Goal: Transaction & Acquisition: Book appointment/travel/reservation

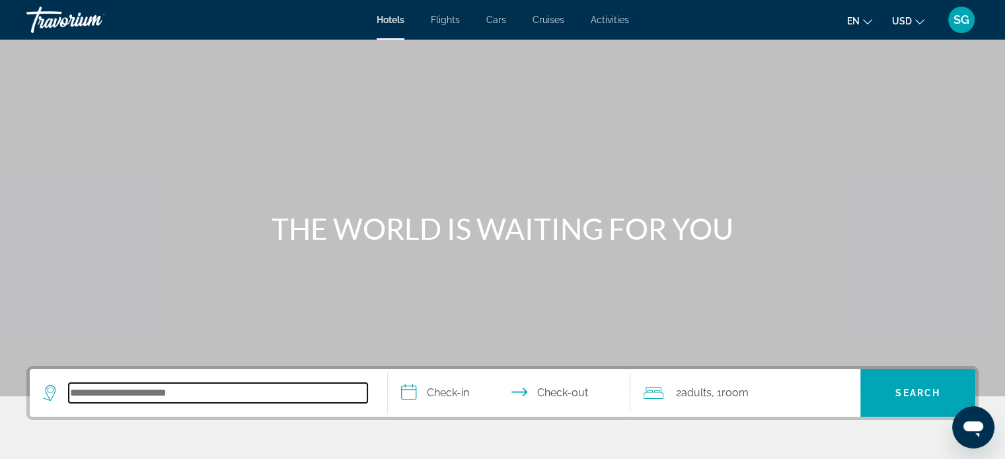
click at [248, 388] on input "Search hotel destination" at bounding box center [218, 393] width 299 height 20
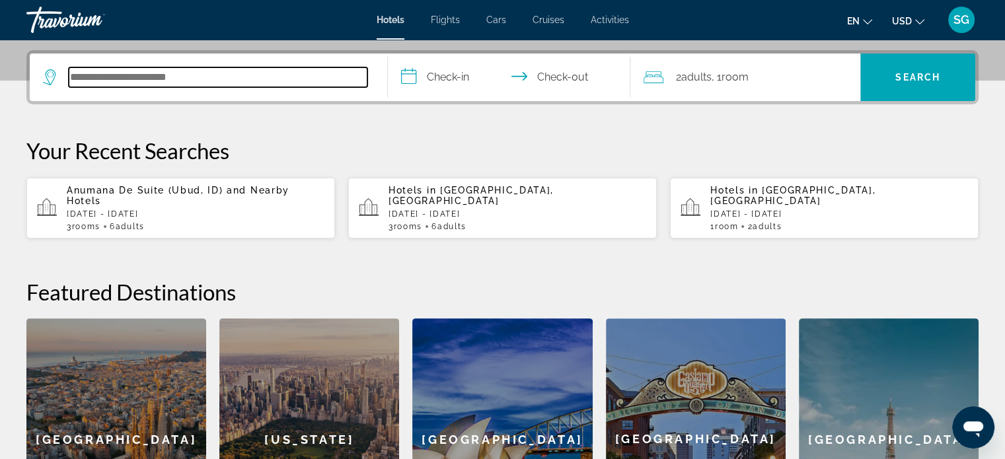
scroll to position [322, 0]
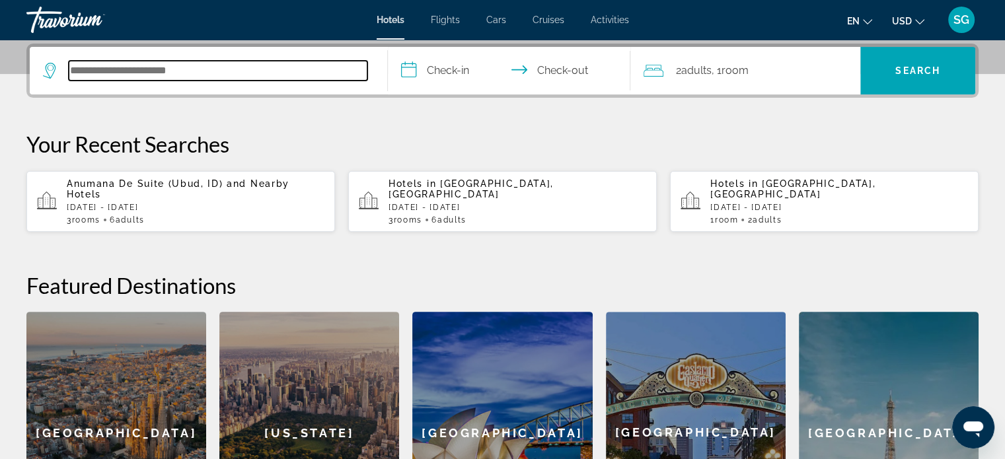
click at [204, 73] on input "Search hotel destination" at bounding box center [218, 71] width 299 height 20
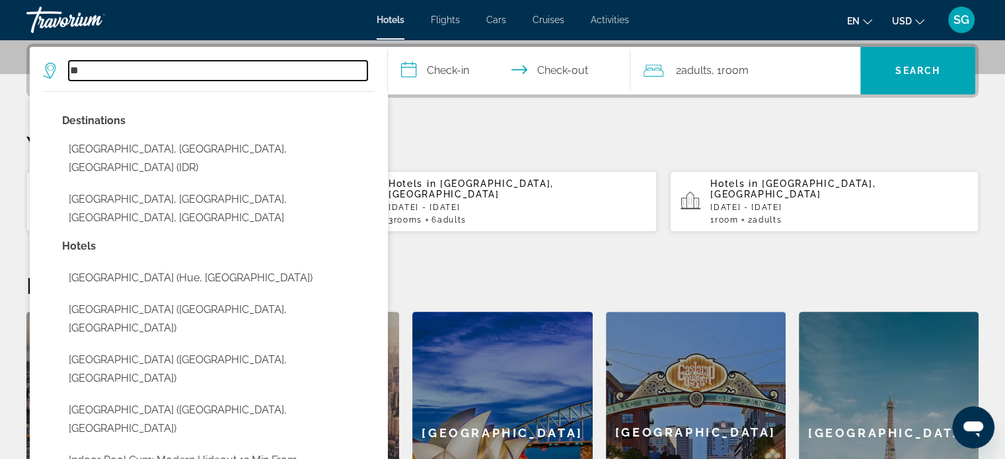
type input "*"
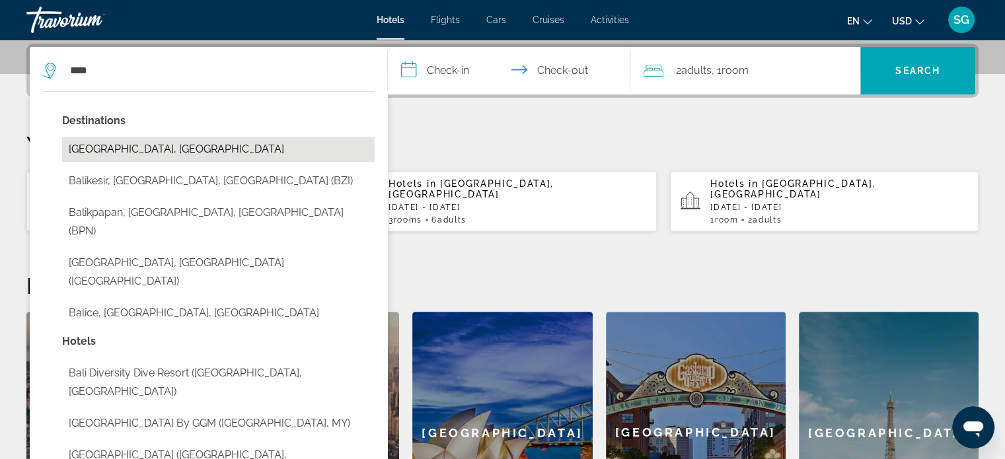
click at [152, 153] on button "Bali Island, Indonesia" at bounding box center [218, 149] width 313 height 25
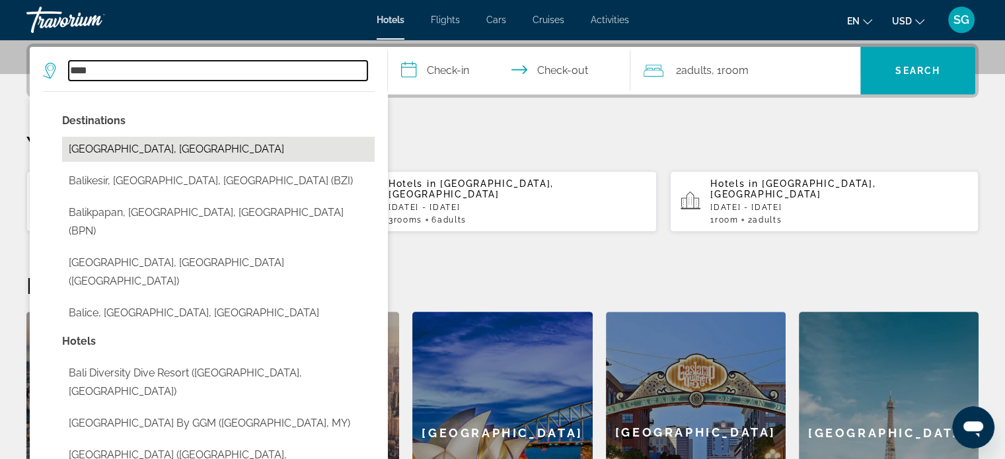
type input "**********"
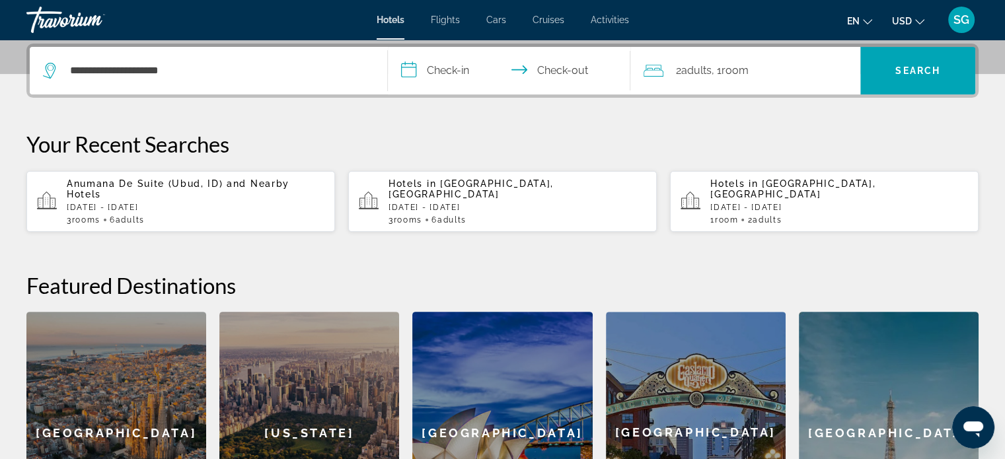
click at [431, 76] on input "**********" at bounding box center [512, 73] width 248 height 52
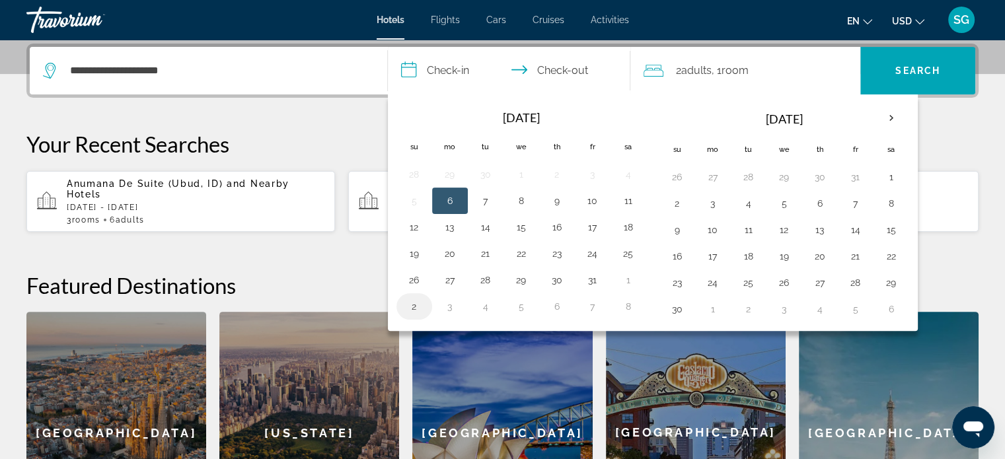
click at [415, 303] on button "2" at bounding box center [414, 306] width 21 height 19
click at [525, 306] on button "5" at bounding box center [521, 306] width 21 height 19
type input "**********"
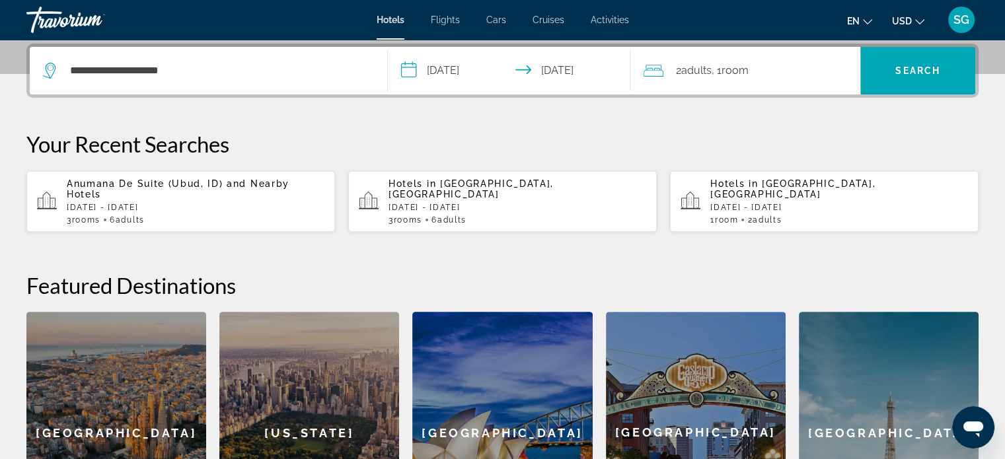
click at [737, 72] on span "Room" at bounding box center [734, 70] width 27 height 13
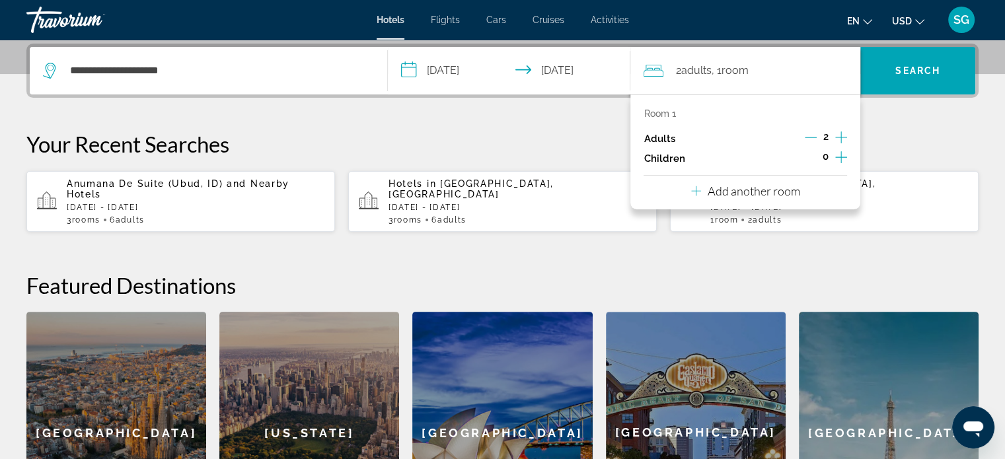
click at [798, 184] on p "Add another room" at bounding box center [754, 191] width 93 height 15
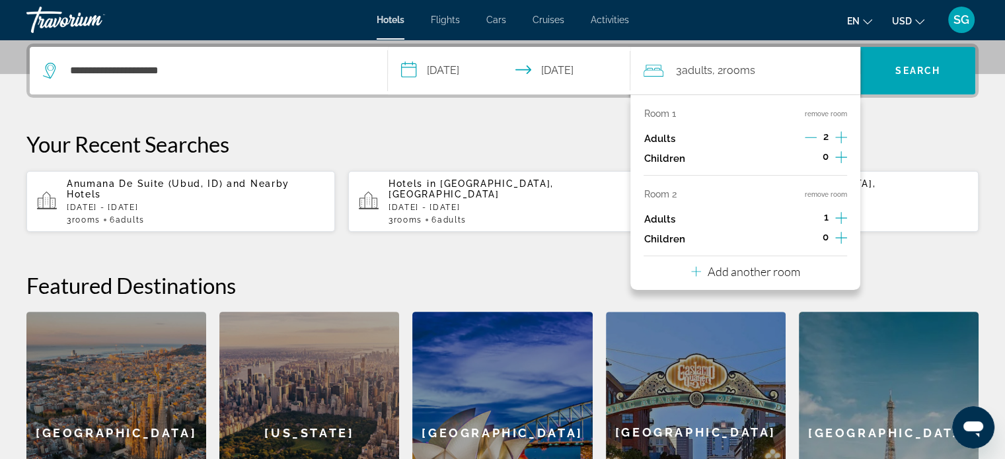
click at [841, 216] on icon "Increment adults" at bounding box center [841, 218] width 12 height 12
click at [810, 262] on div "Room 1 remove room Adults 2 Children 0 Room 2 remove room Adults 2 Children 0 A…" at bounding box center [745, 192] width 230 height 196
click at [796, 278] on p "Add another room" at bounding box center [754, 271] width 93 height 15
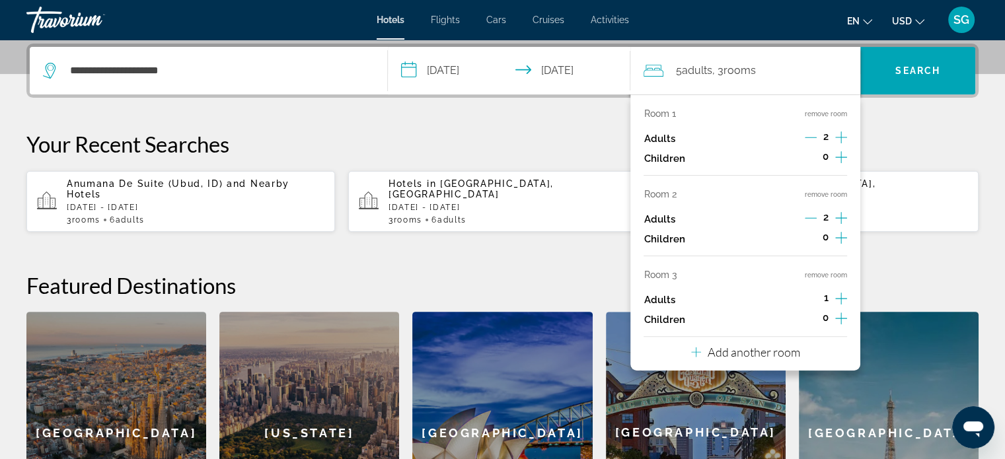
click at [846, 295] on icon "Increment adults" at bounding box center [841, 299] width 12 height 16
click at [930, 65] on span "Search" at bounding box center [917, 70] width 45 height 11
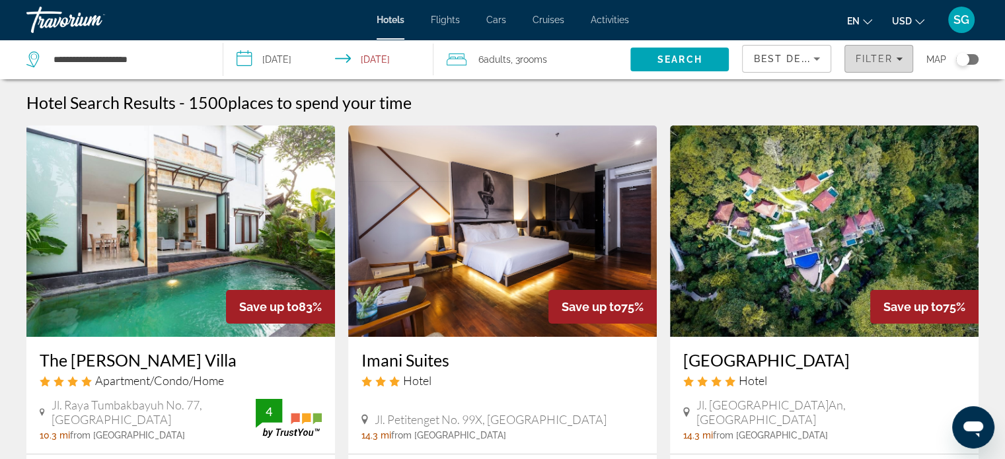
click at [883, 63] on span "Filter" at bounding box center [874, 59] width 38 height 11
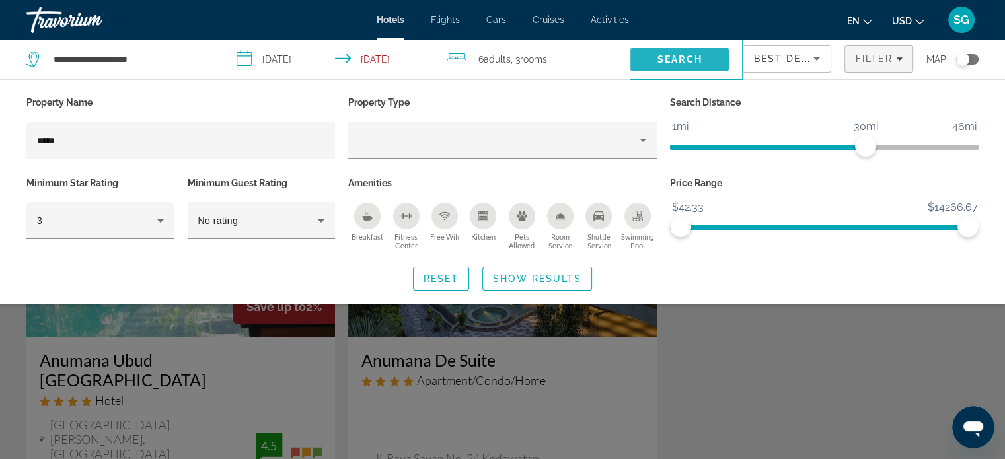
click at [686, 56] on span "Search" at bounding box center [679, 59] width 45 height 11
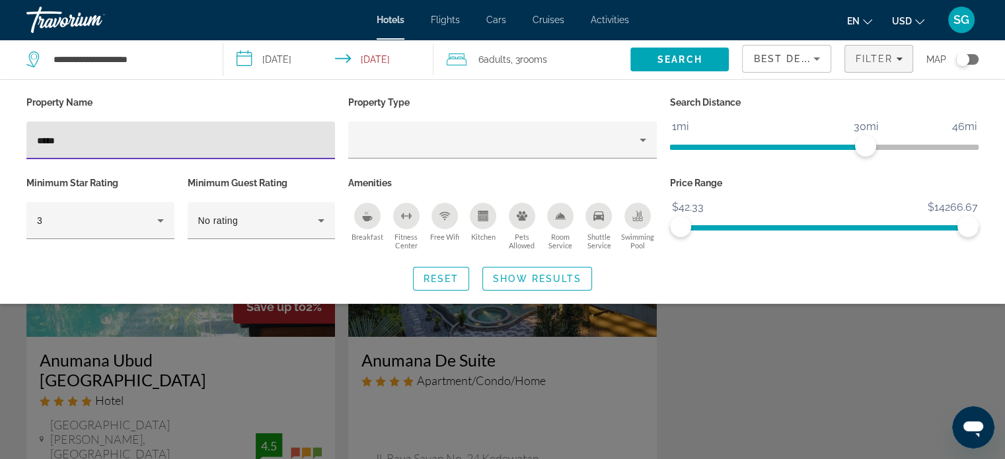
click at [118, 143] on input "*****" at bounding box center [180, 141] width 287 height 16
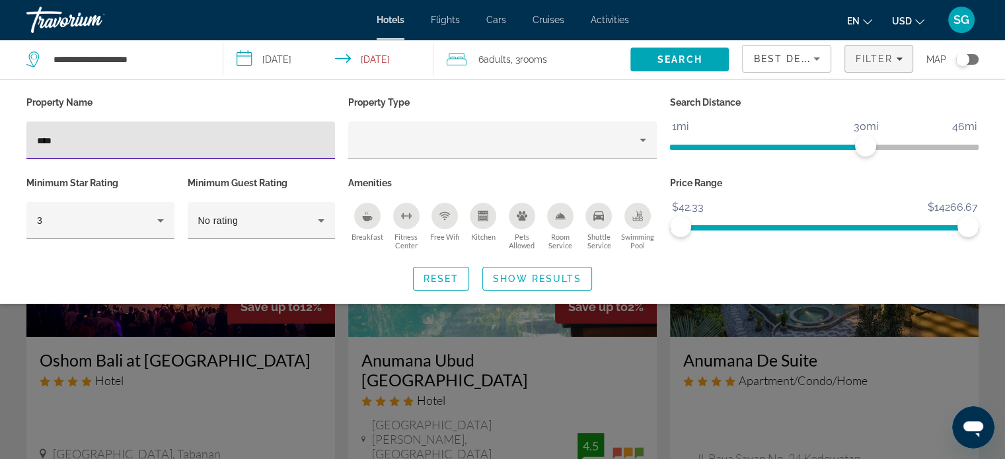
type input "*****"
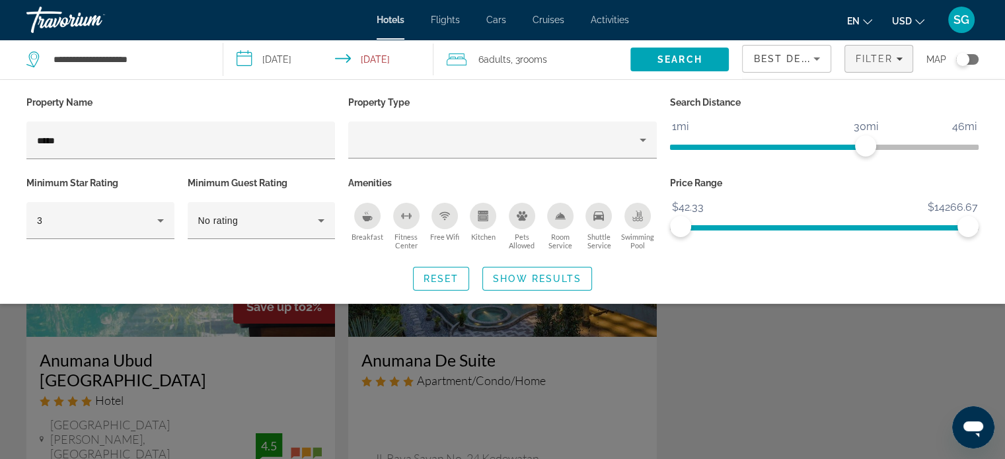
click at [713, 383] on div "Search widget" at bounding box center [502, 328] width 1005 height 261
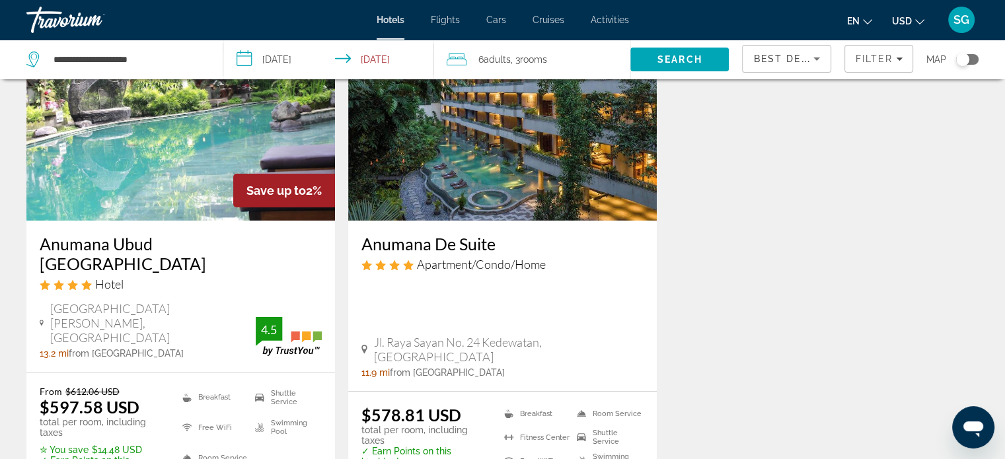
scroll to position [297, 0]
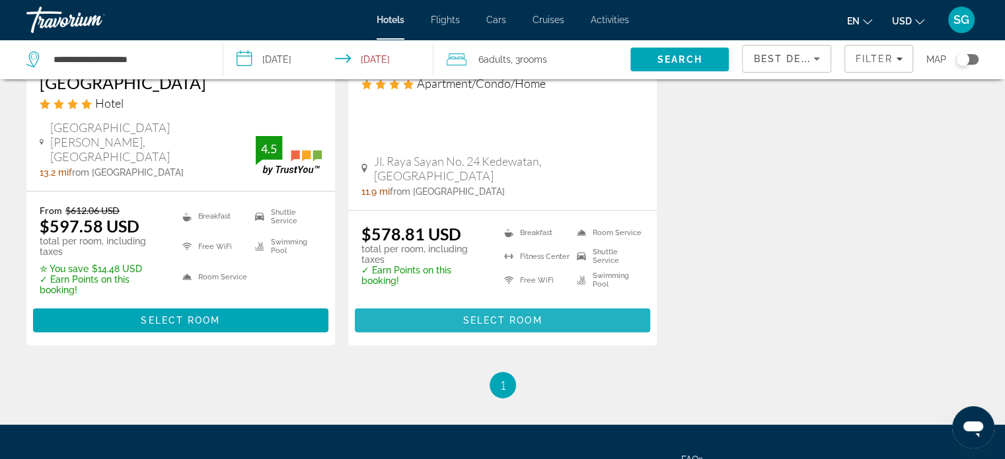
click at [572, 305] on span "Main content" at bounding box center [502, 321] width 295 height 32
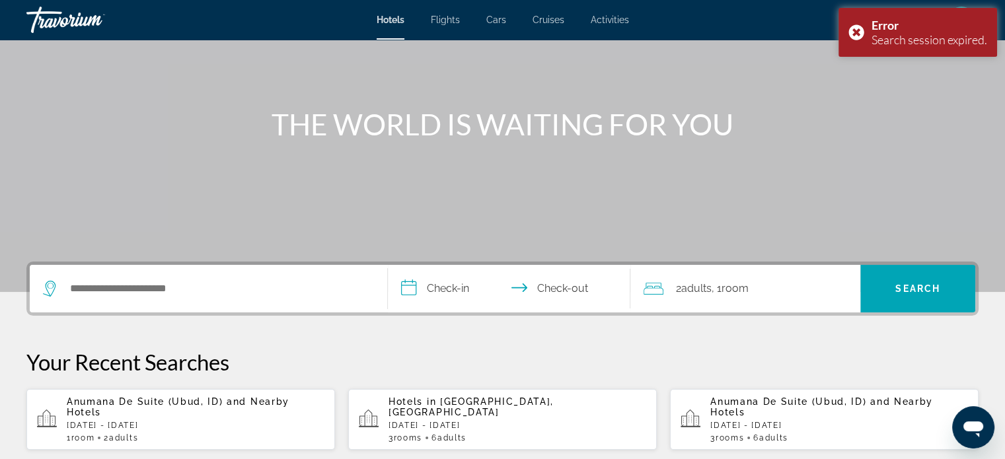
scroll to position [100, 0]
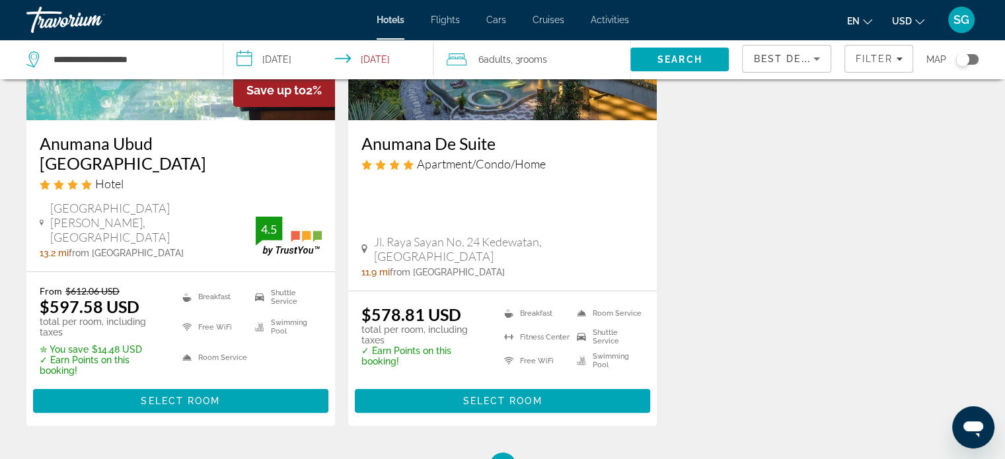
scroll to position [219, 0]
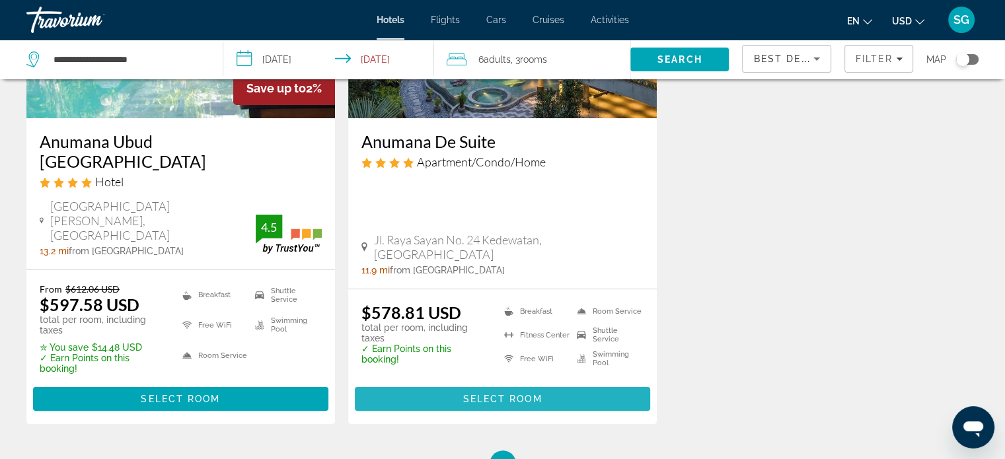
click at [504, 394] on span "Select Room" at bounding box center [502, 399] width 79 height 11
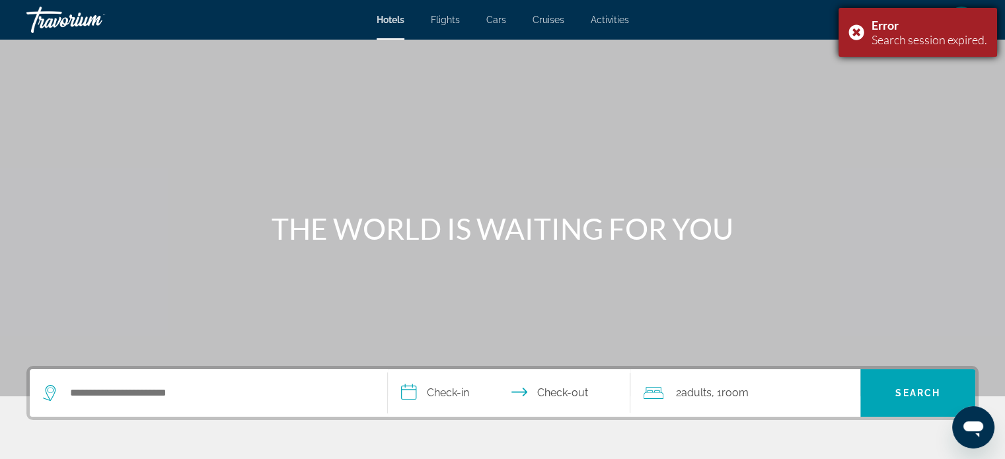
click at [856, 30] on div "Error Search session expired." at bounding box center [918, 32] width 159 height 49
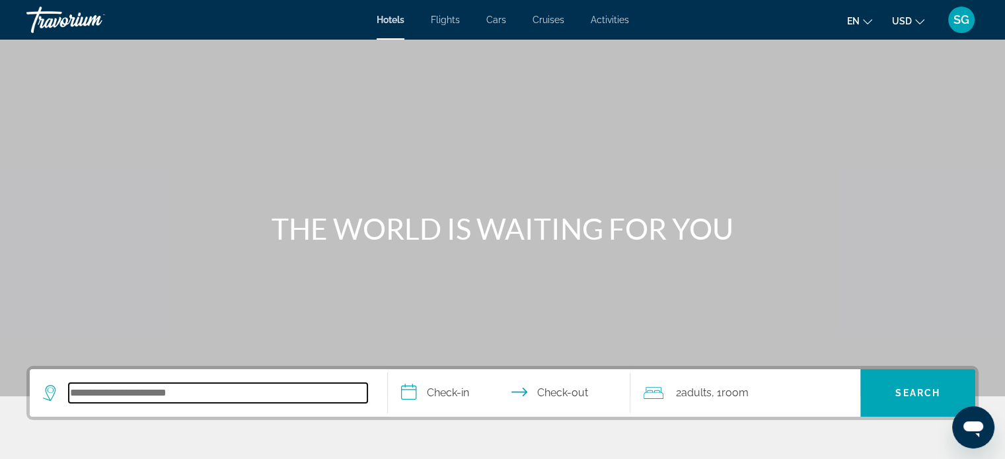
click at [200, 396] on input "Search hotel destination" at bounding box center [218, 393] width 299 height 20
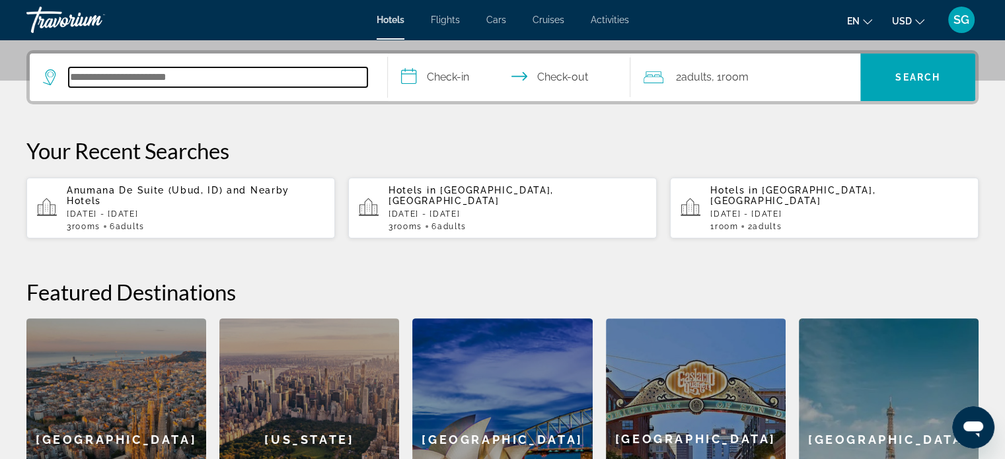
scroll to position [322, 0]
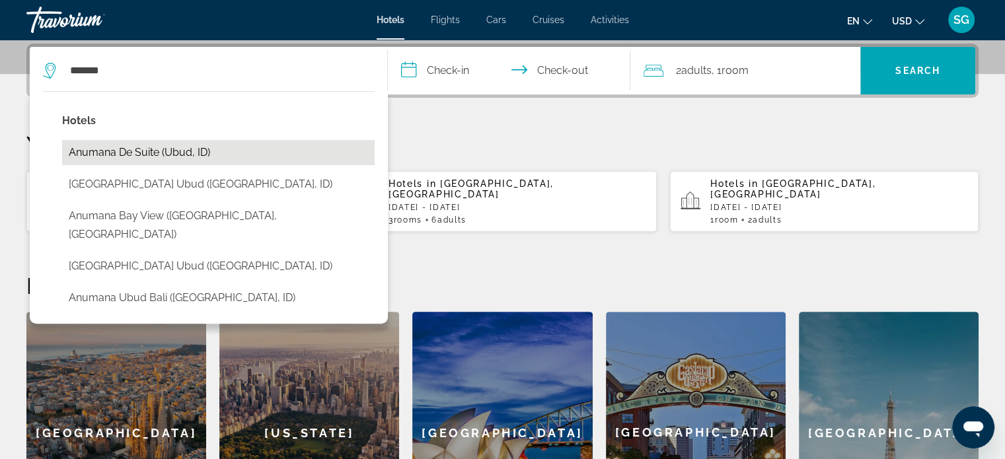
click at [180, 153] on button "Anumana De Suite (Ubud, ID)" at bounding box center [218, 152] width 313 height 25
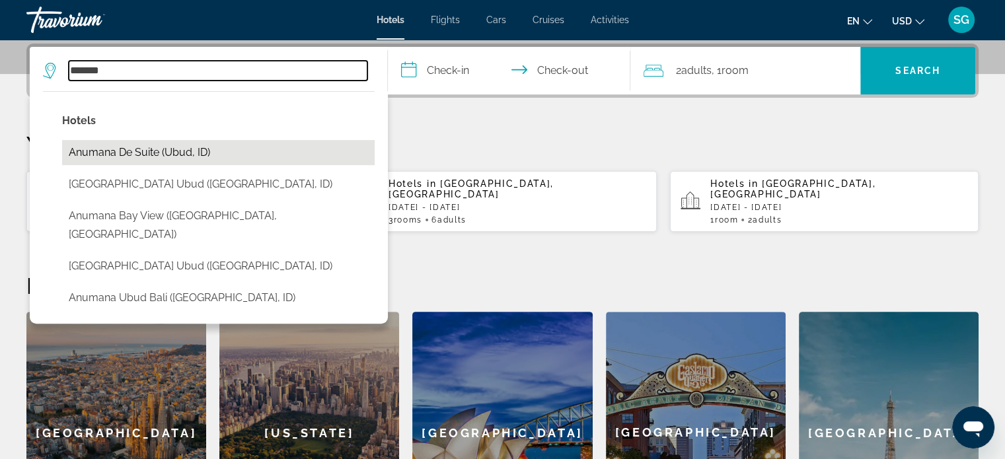
type input "**********"
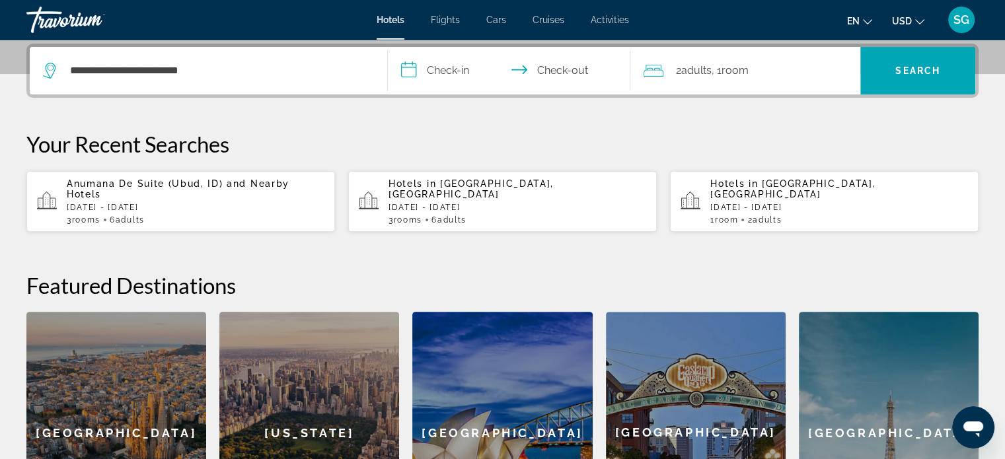
click at [439, 67] on input "**********" at bounding box center [512, 73] width 248 height 52
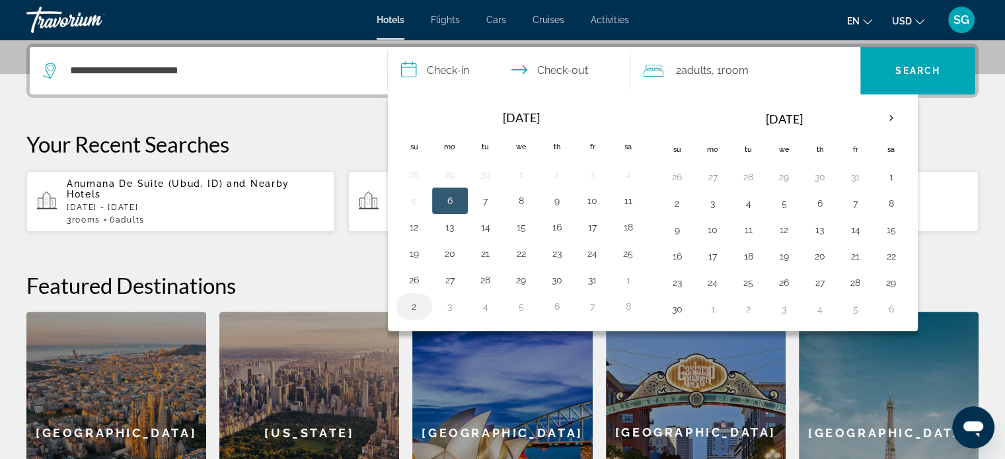
click at [412, 301] on button "2" at bounding box center [414, 306] width 21 height 19
click at [523, 304] on button "5" at bounding box center [521, 306] width 21 height 19
type input "**********"
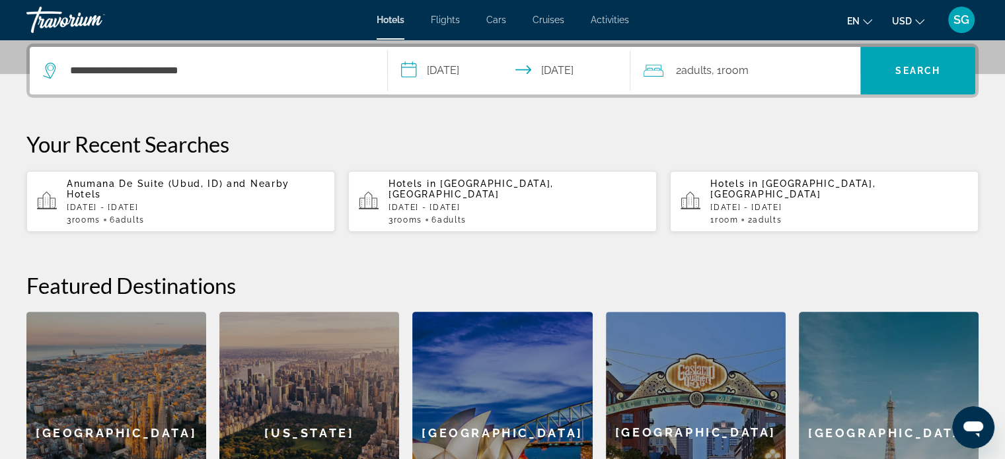
click at [705, 75] on span "Adults" at bounding box center [696, 70] width 30 height 13
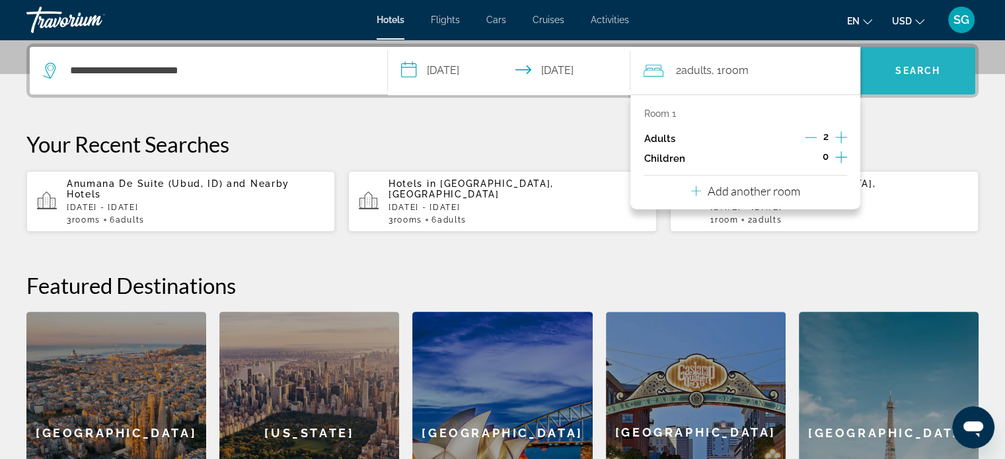
click at [913, 72] on span "Search" at bounding box center [917, 70] width 45 height 11
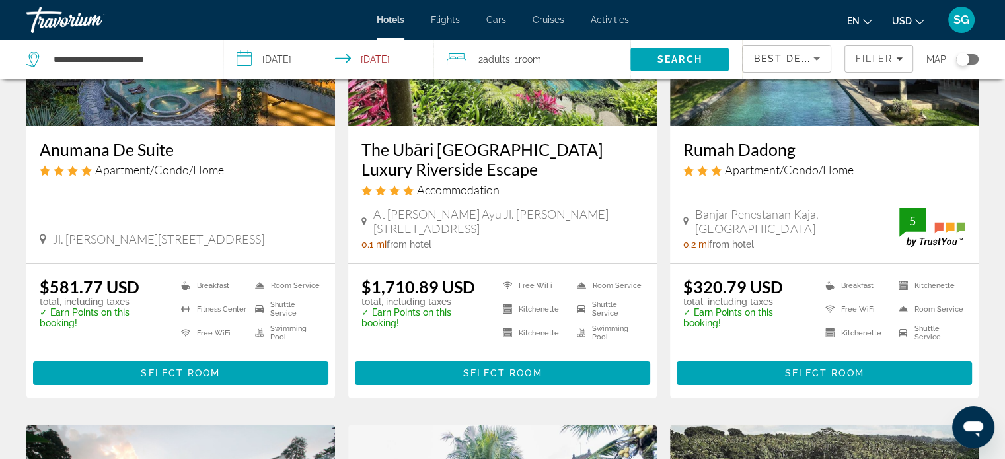
scroll to position [225, 0]
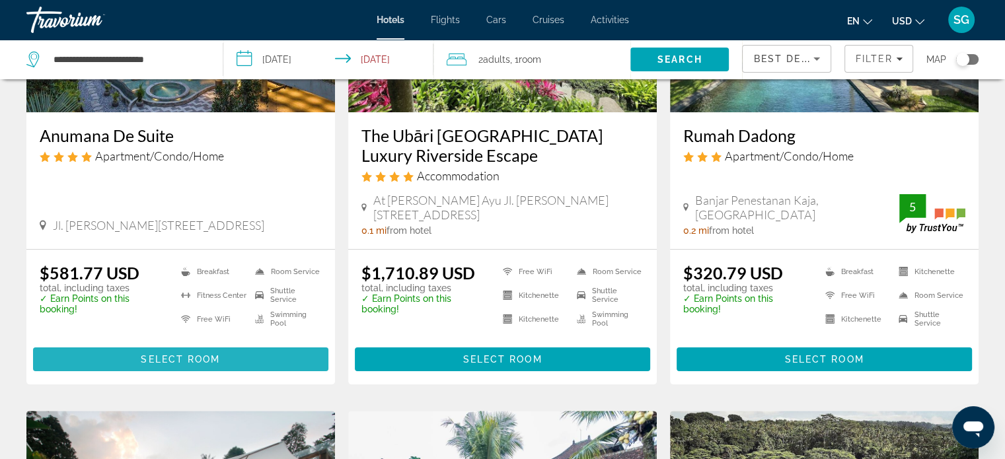
click at [225, 344] on span "Main content" at bounding box center [180, 360] width 295 height 32
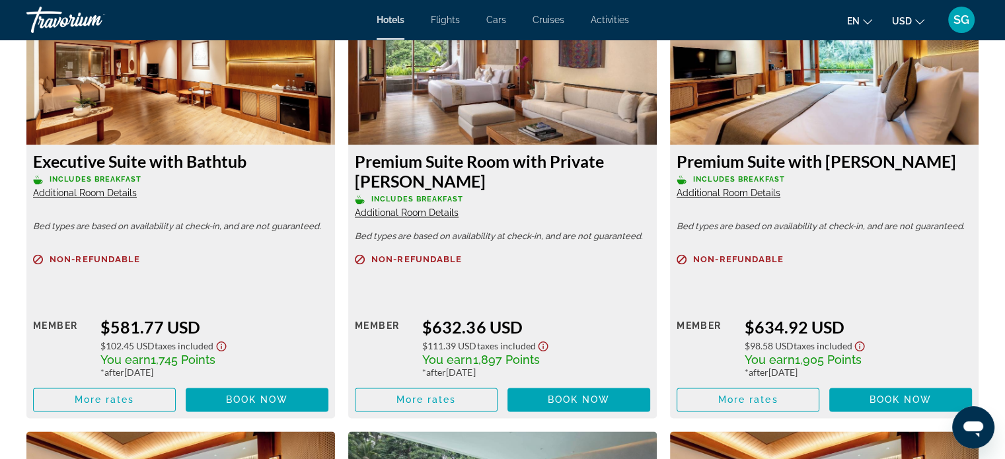
scroll to position [1895, 0]
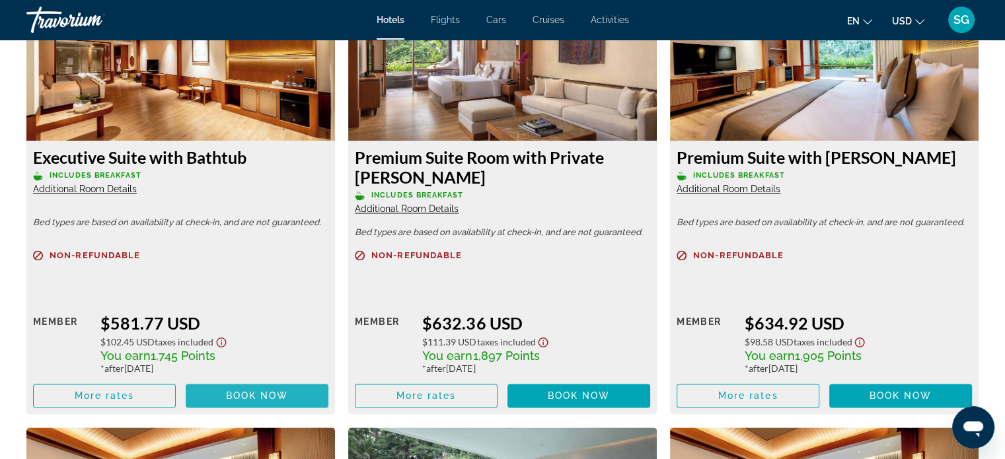
click at [264, 387] on span "Main content" at bounding box center [257, 396] width 143 height 32
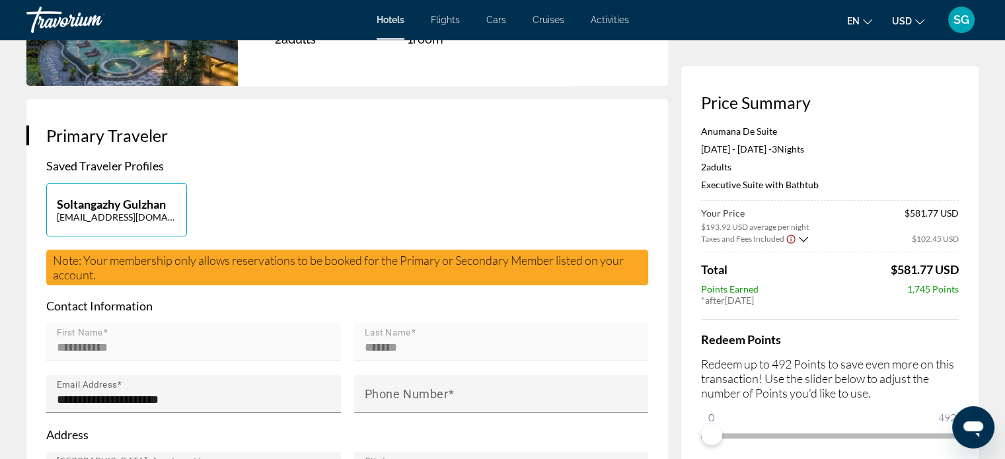
scroll to position [217, 0]
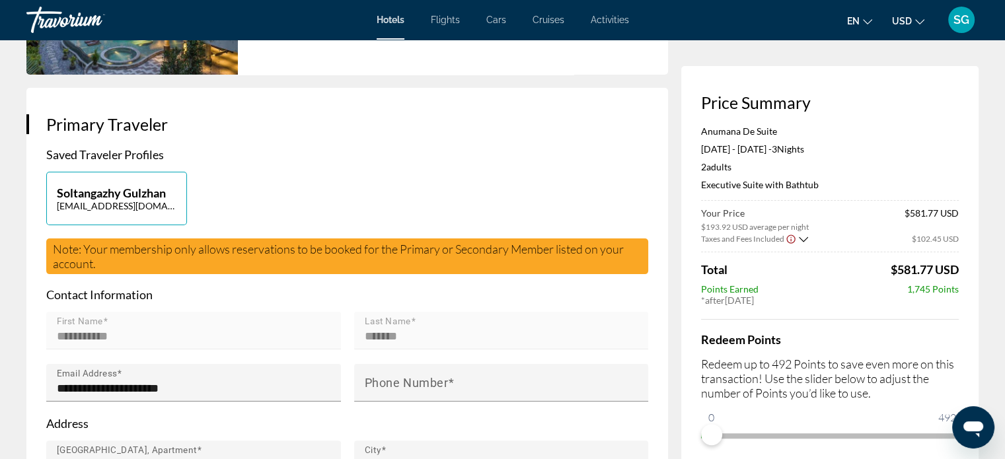
drag, startPoint x: 711, startPoint y: 433, endPoint x: 784, endPoint y: 431, distance: 73.4
click at [771, 431] on span "ngx-slider" at bounding box center [760, 434] width 21 height 21
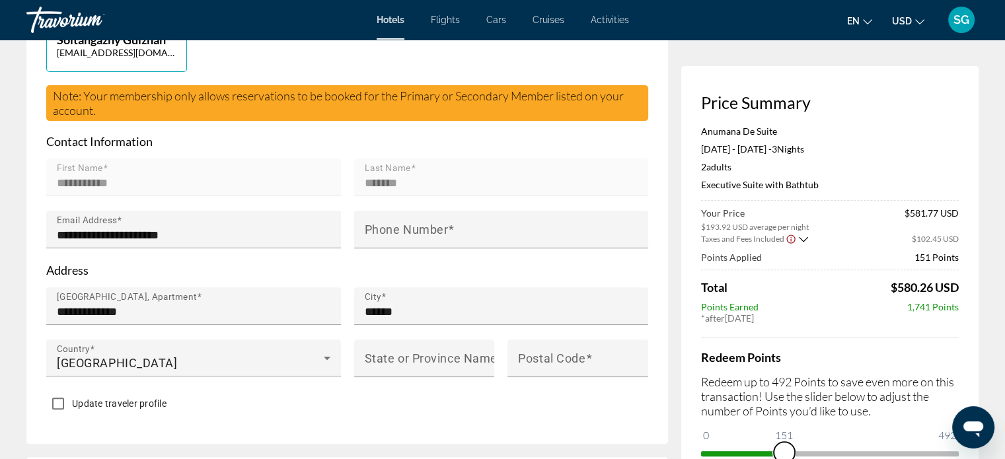
scroll to position [299, 0]
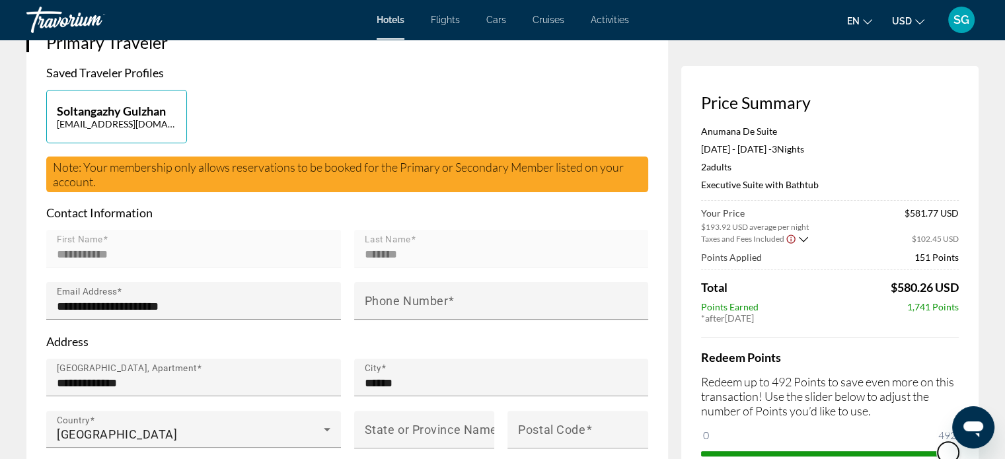
drag, startPoint x: 787, startPoint y: 447, endPoint x: 1006, endPoint y: 455, distance: 219.5
drag, startPoint x: 947, startPoint y: 451, endPoint x: 665, endPoint y: 462, distance: 282.4
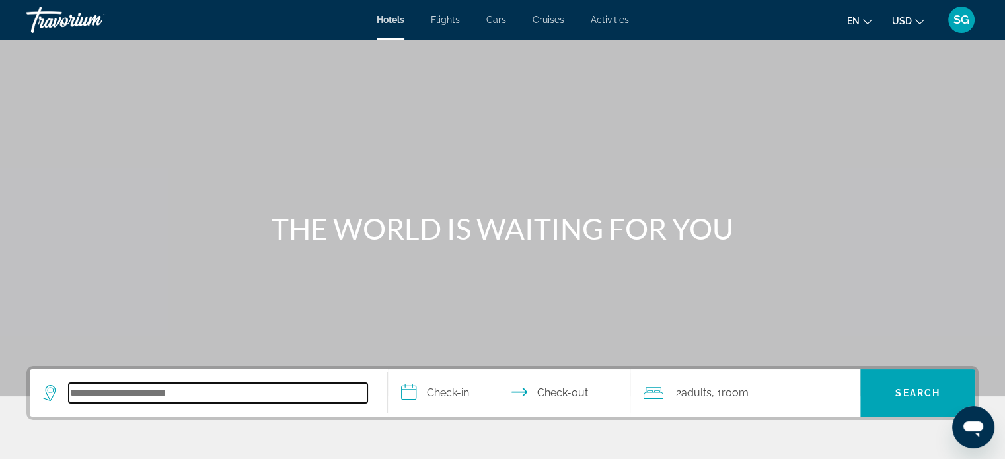
click at [250, 393] on input "Search hotel destination" at bounding box center [218, 393] width 299 height 20
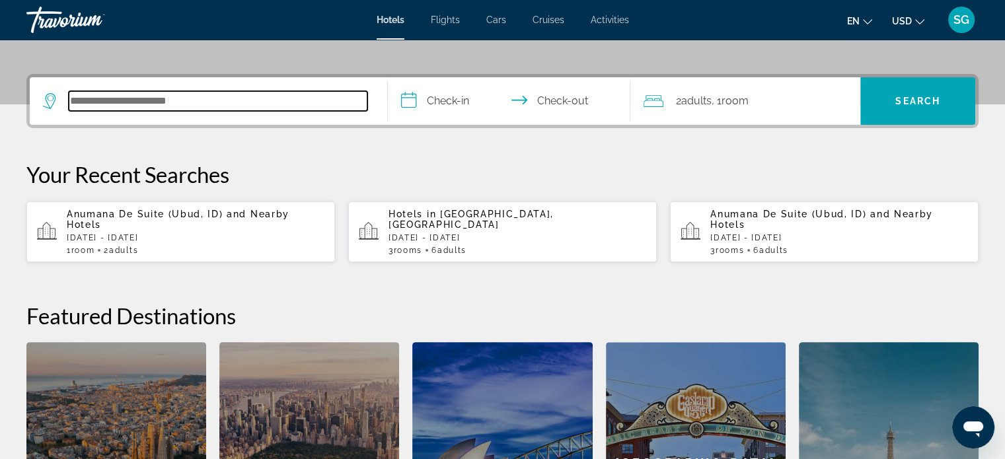
scroll to position [322, 0]
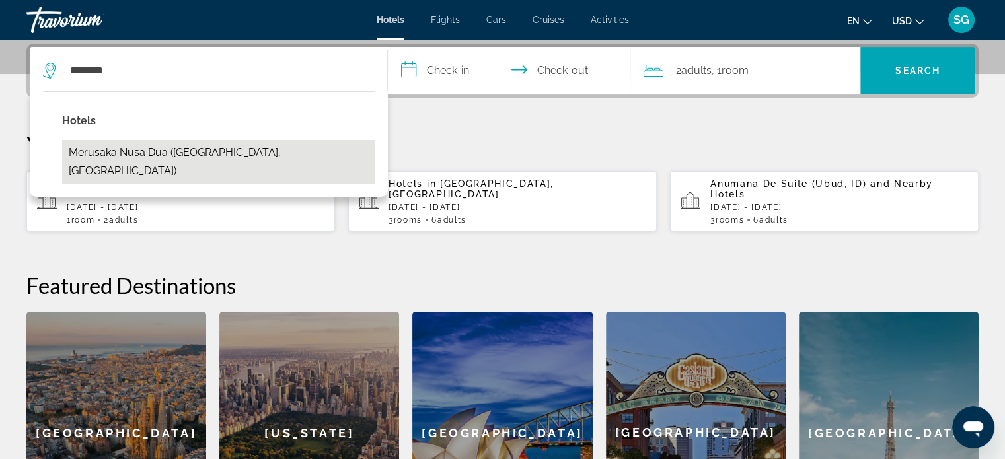
click at [214, 145] on button "Merusaka Nusa Dua (Nusa Dua, ID)" at bounding box center [218, 162] width 313 height 44
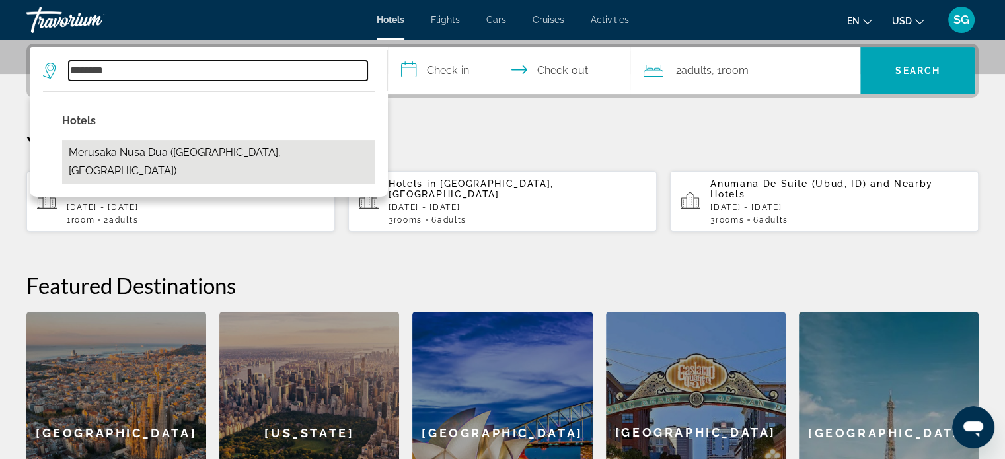
type input "**********"
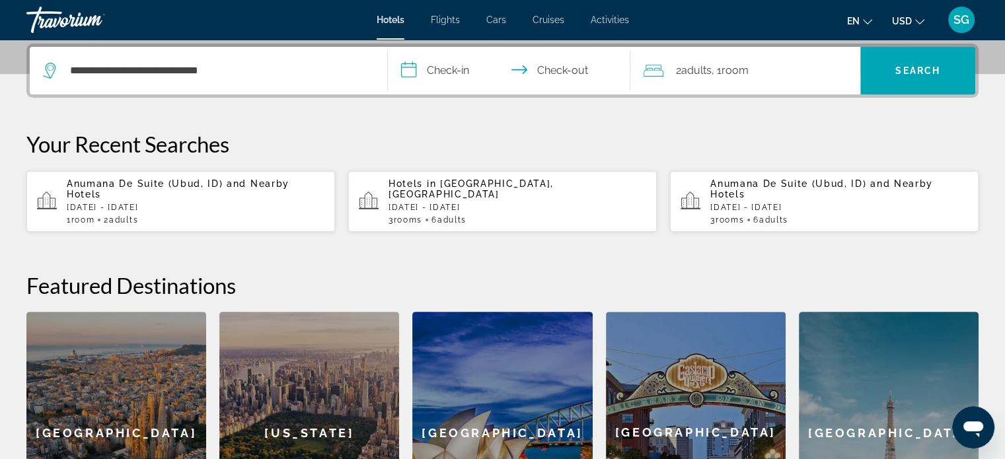
click at [437, 70] on input "**********" at bounding box center [512, 73] width 248 height 52
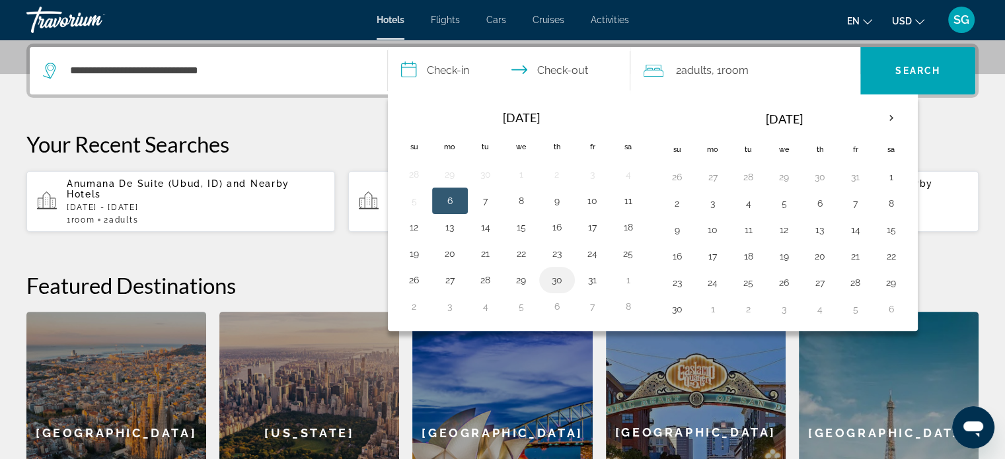
click at [546, 280] on button "30" at bounding box center [556, 280] width 21 height 19
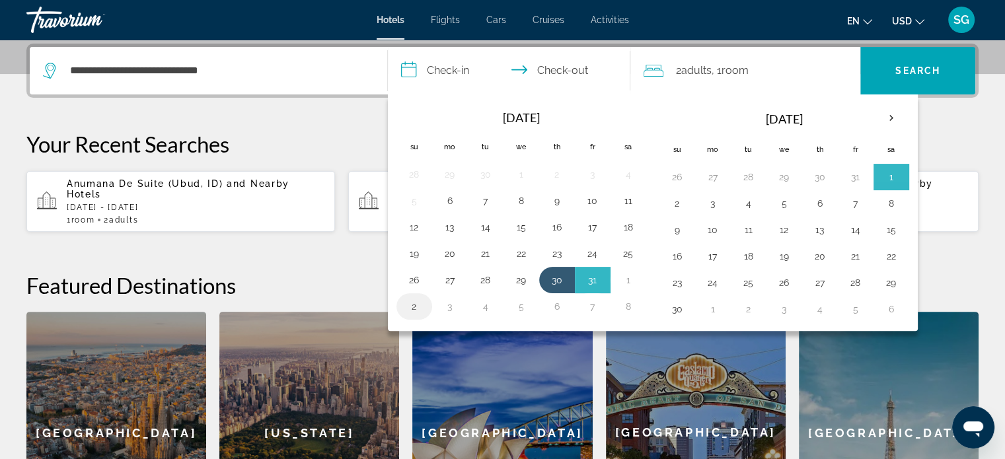
click at [412, 304] on button "2" at bounding box center [414, 306] width 21 height 19
type input "**********"
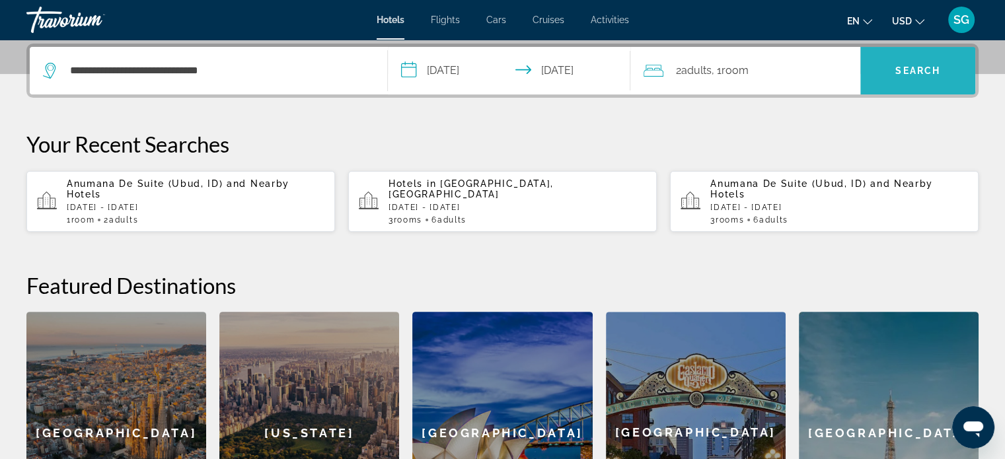
click at [907, 78] on span "Search" at bounding box center [917, 71] width 115 height 32
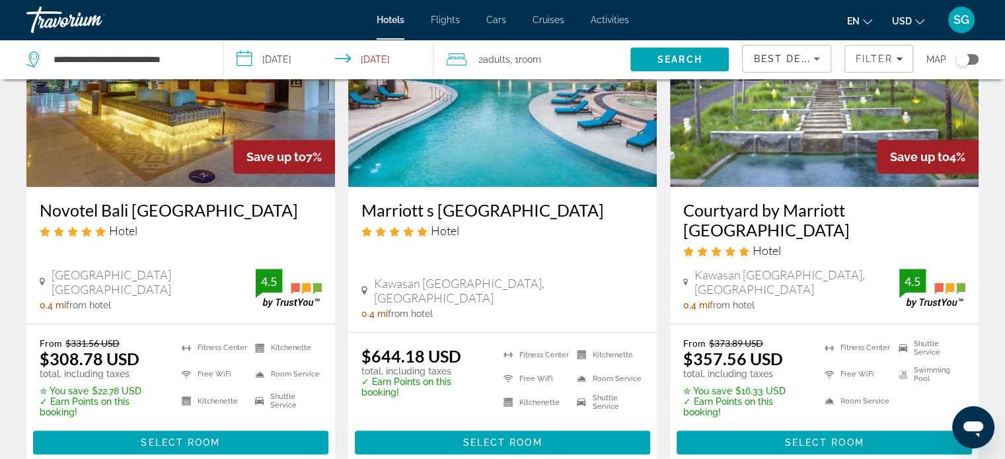
scroll to position [693, 0]
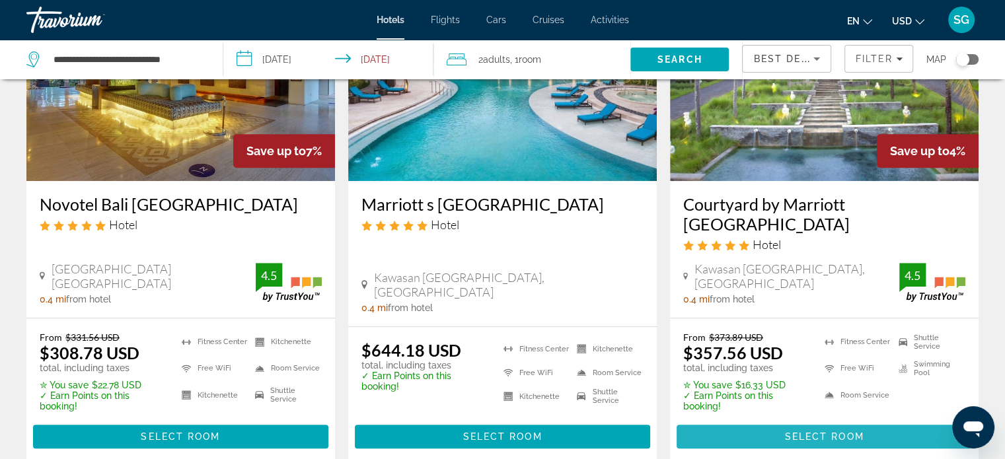
click at [737, 421] on span "Main content" at bounding box center [824, 437] width 295 height 32
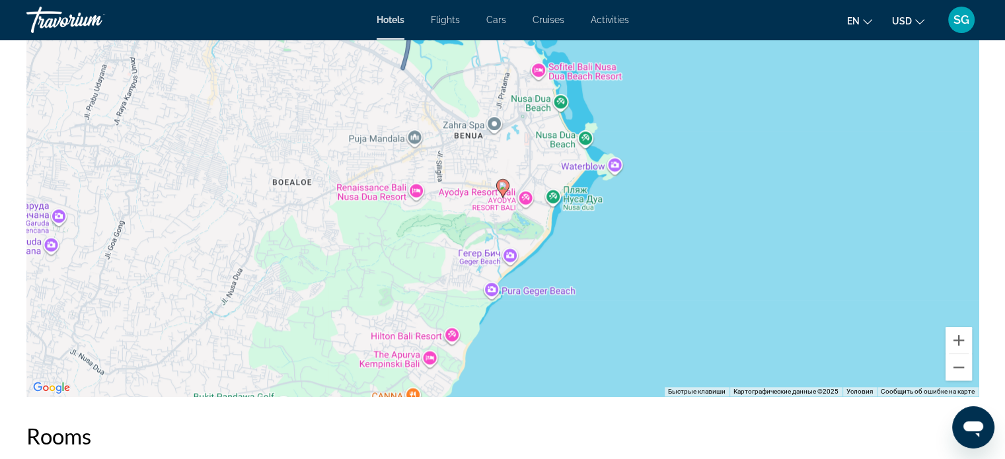
scroll to position [1337, 0]
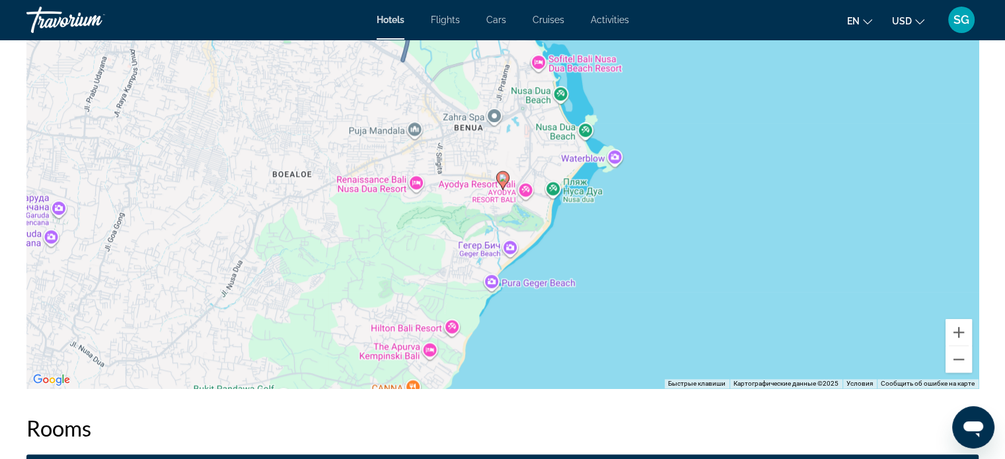
click at [501, 180] on image "Main content" at bounding box center [503, 178] width 8 height 8
click at [502, 179] on image "Main content" at bounding box center [503, 178] width 8 height 8
click at [504, 179] on image "Main content" at bounding box center [503, 178] width 8 height 8
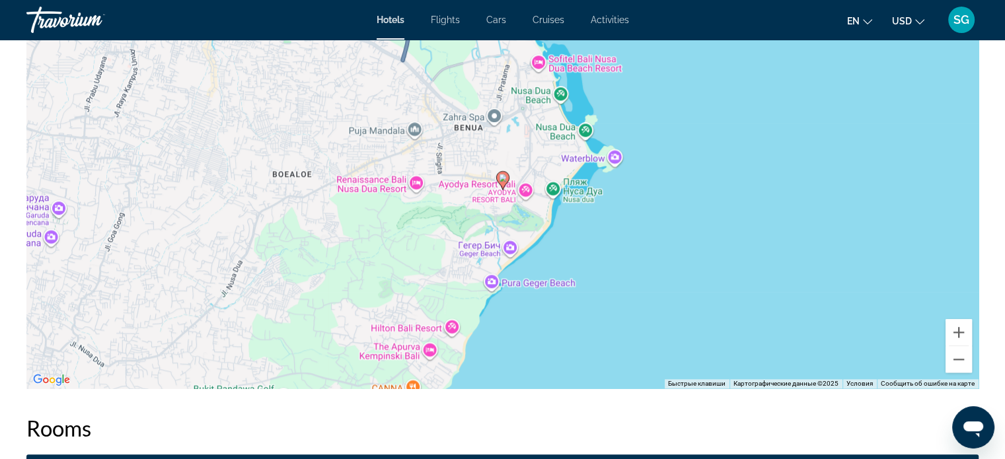
click at [504, 179] on image "Main content" at bounding box center [503, 178] width 8 height 8
click at [526, 196] on div "Чтобы активировать перетаскивание с помощью клавиатуры, нажмите Alt + Ввод. Пос…" at bounding box center [502, 190] width 952 height 396
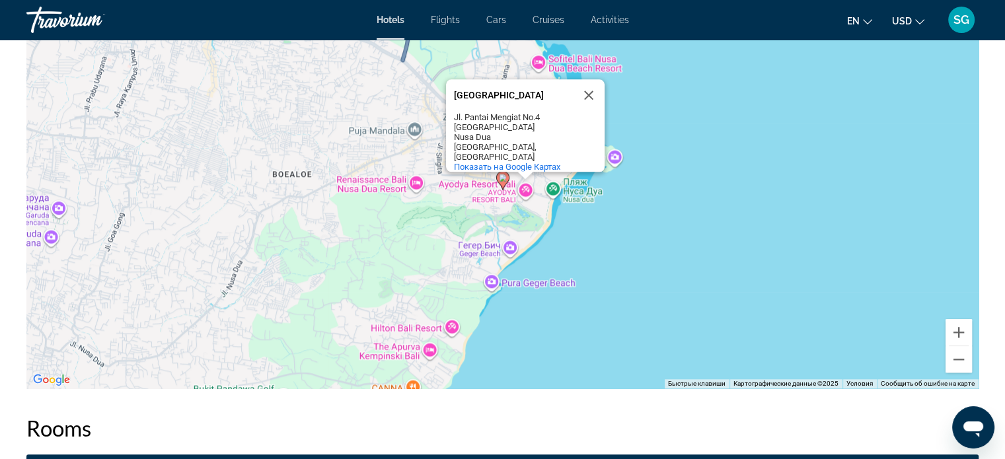
click at [513, 246] on div "Чтобы активировать перетаскивание с помощью клавиатуры, нажмите Alt + Ввод. Пос…" at bounding box center [502, 190] width 952 height 396
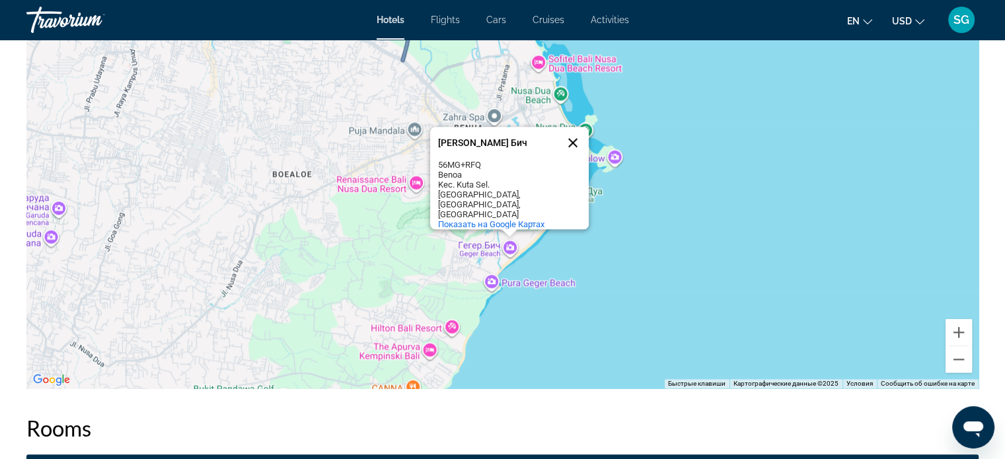
click at [574, 146] on button "Закрыть" at bounding box center [573, 143] width 32 height 32
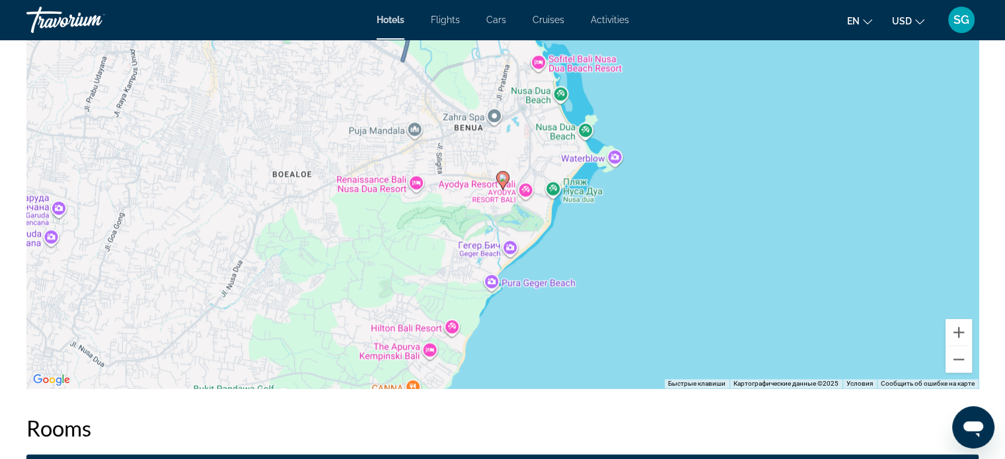
click at [501, 182] on icon "Main content" at bounding box center [502, 180] width 12 height 17
click at [503, 174] on icon "Main content" at bounding box center [502, 180] width 12 height 17
click at [505, 196] on div "Чтобы активировать перетаскивание с помощью клавиатуры, нажмите Alt + Ввод. Пос…" at bounding box center [502, 190] width 952 height 396
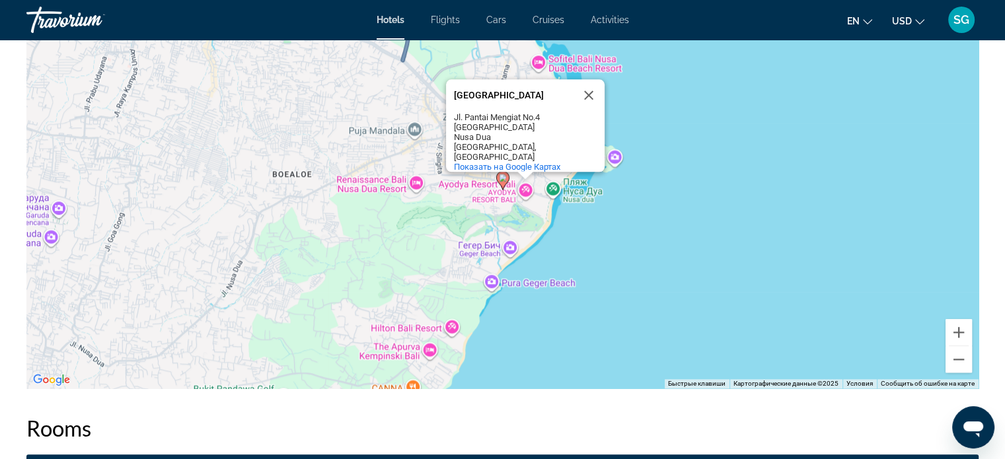
click at [505, 249] on div "Чтобы активировать перетаскивание с помощью клавиатуры, нажмите Alt + Ввод. Пос…" at bounding box center [502, 190] width 952 height 396
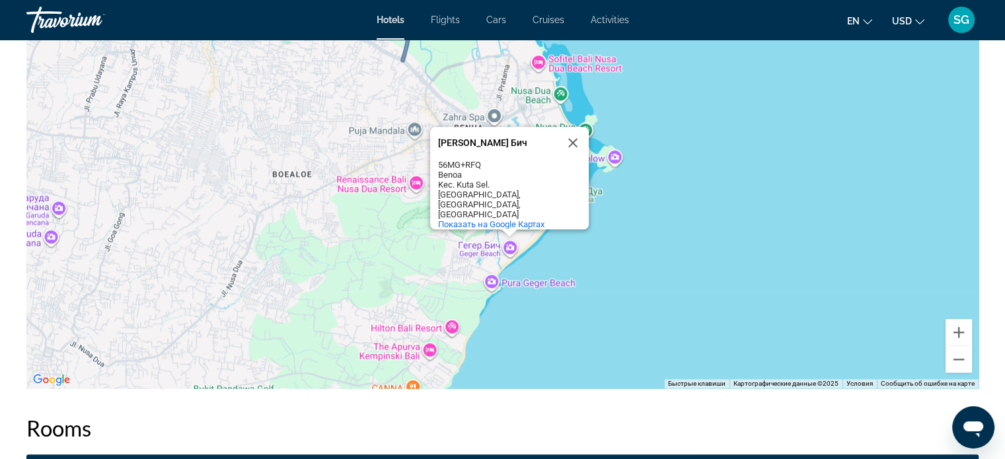
click at [452, 325] on div "Чтобы активировать перетаскивание с помощью клавиатуры, нажмите Alt + Ввод. Пос…" at bounding box center [502, 190] width 952 height 396
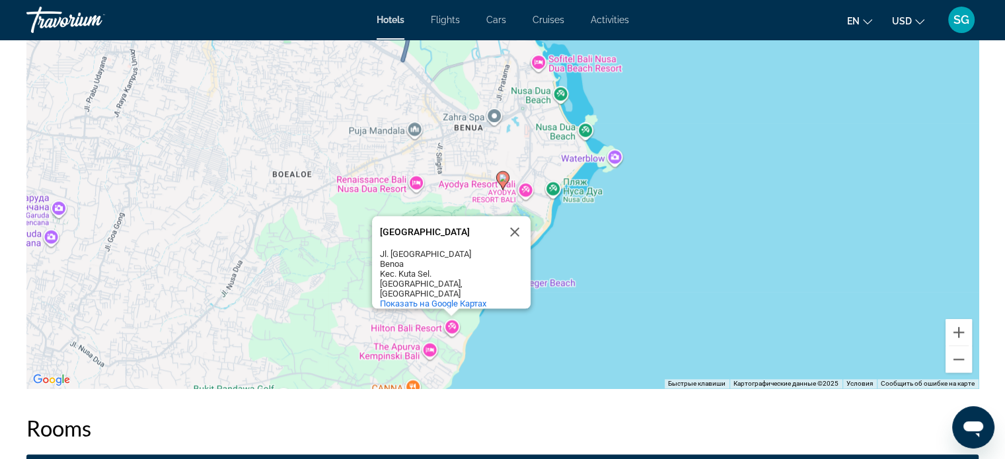
click at [558, 98] on div "Чтобы активировать перетаскивание с помощью клавиатуры, нажмите Alt + Ввод. Пос…" at bounding box center [502, 190] width 952 height 396
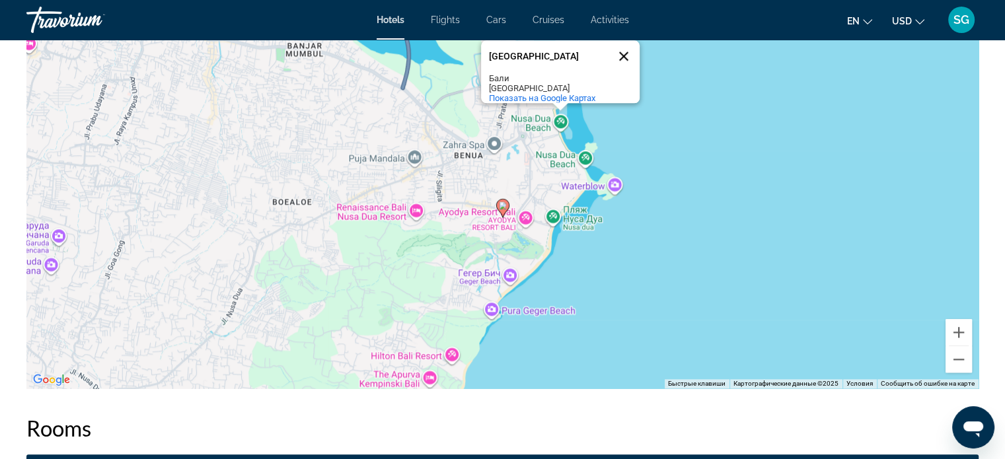
click at [620, 48] on button "Закрыть" at bounding box center [624, 56] width 32 height 32
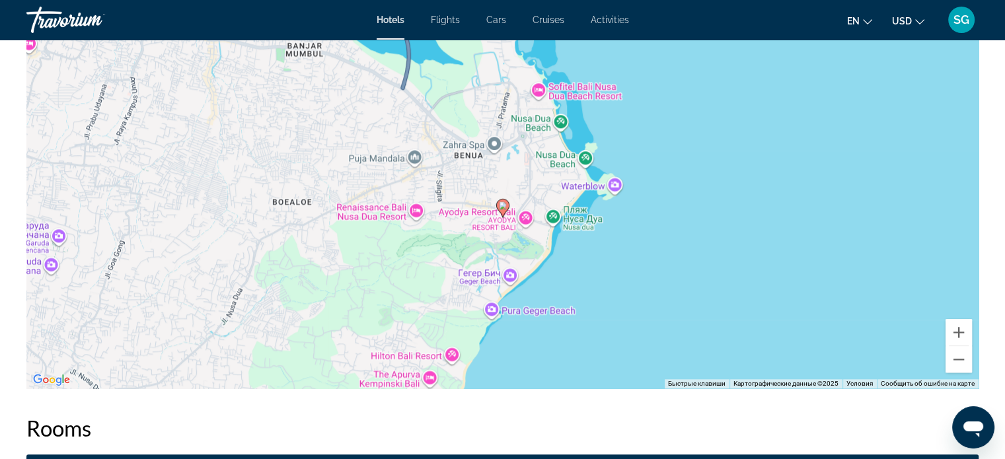
click at [534, 88] on div "Чтобы активировать перетаскивание с помощью клавиатуры, нажмите Alt + Ввод. Пос…" at bounding box center [502, 190] width 952 height 396
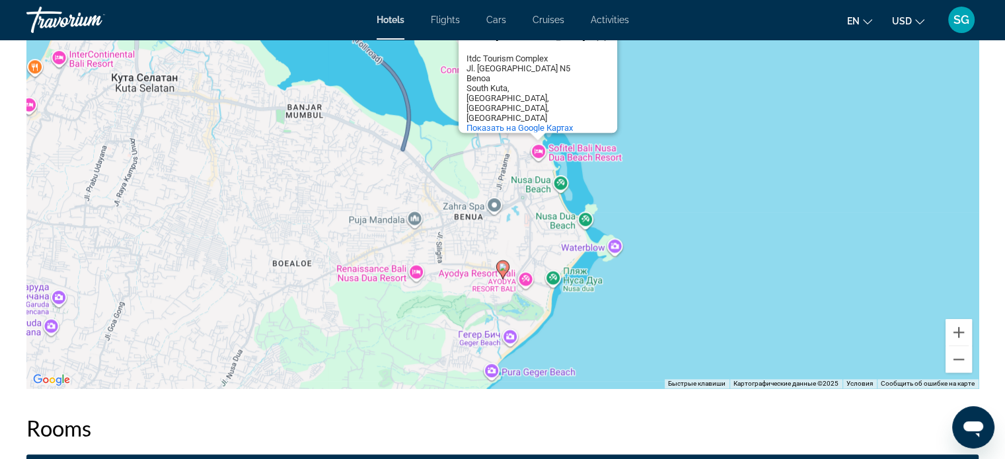
scroll to position [0, 0]
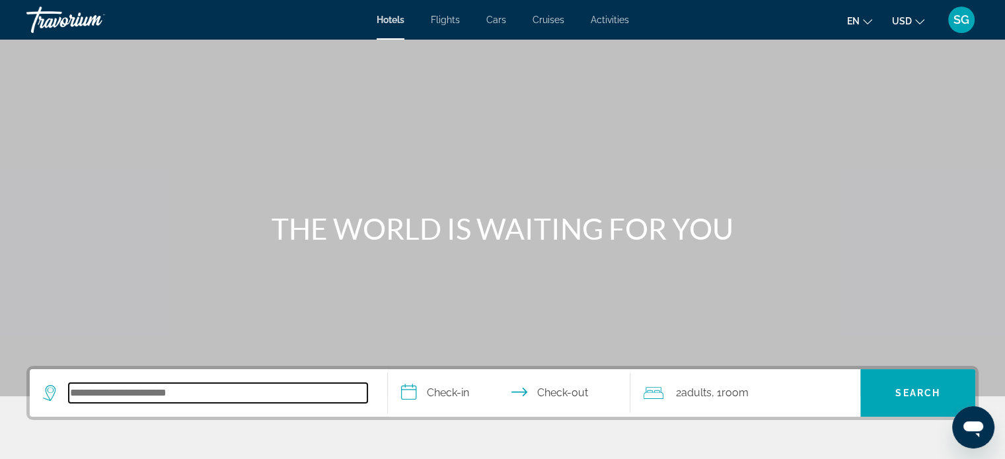
click at [274, 384] on input "Search hotel destination" at bounding box center [218, 393] width 299 height 20
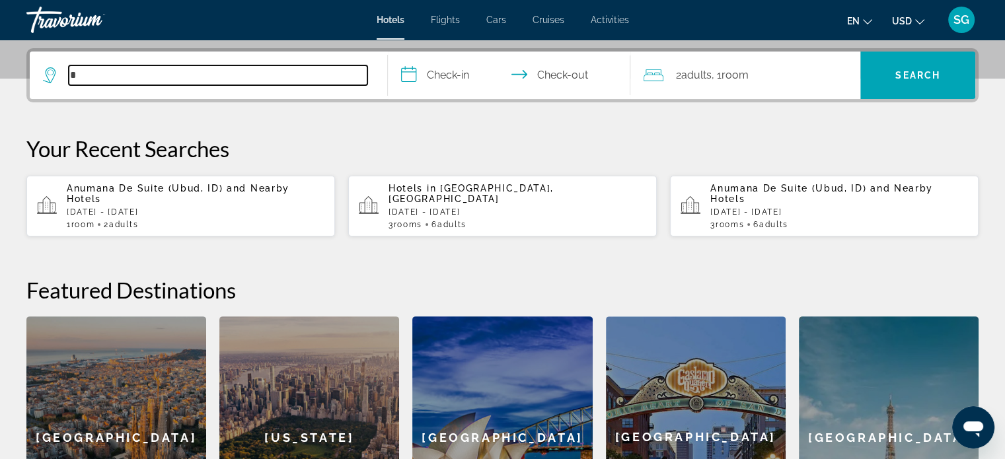
scroll to position [322, 0]
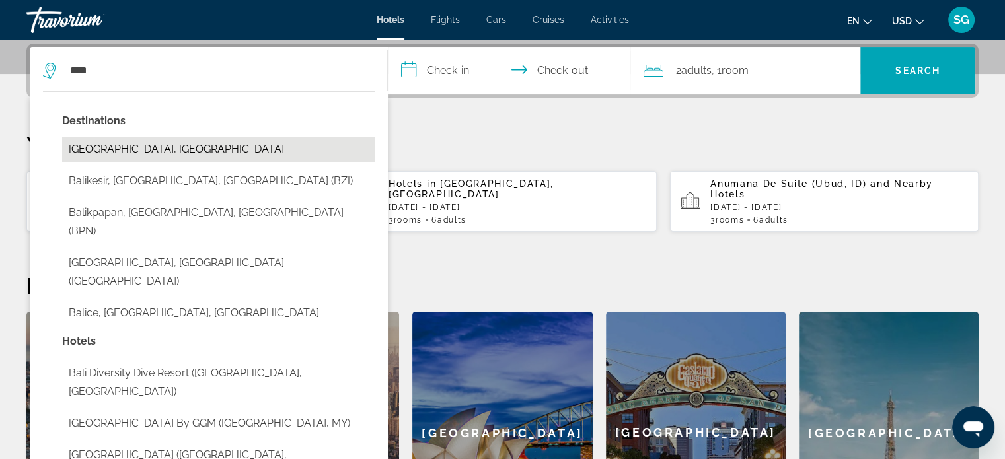
click at [169, 149] on button "[GEOGRAPHIC_DATA], [GEOGRAPHIC_DATA]" at bounding box center [218, 149] width 313 height 25
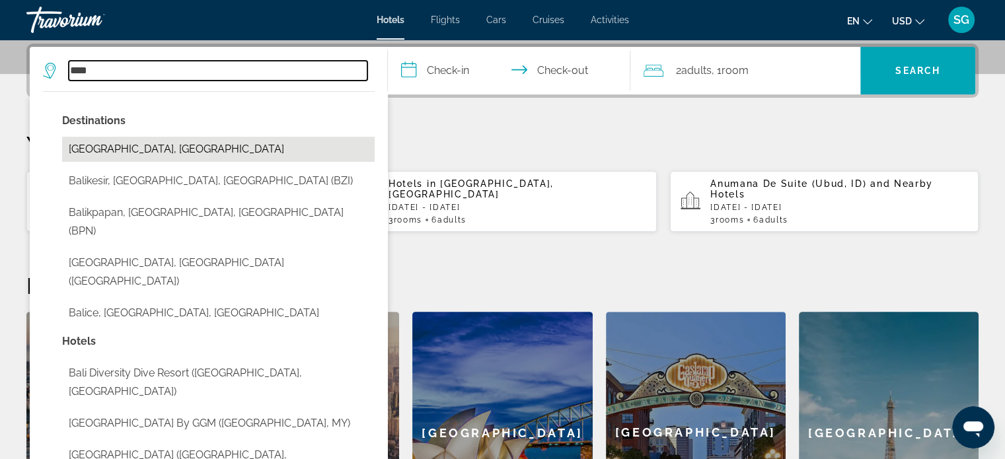
type input "**********"
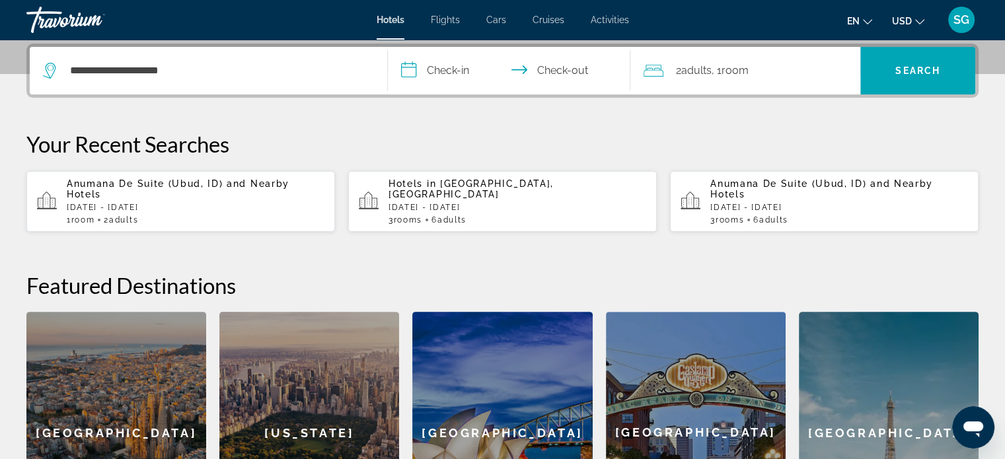
click at [418, 78] on input "**********" at bounding box center [512, 73] width 248 height 52
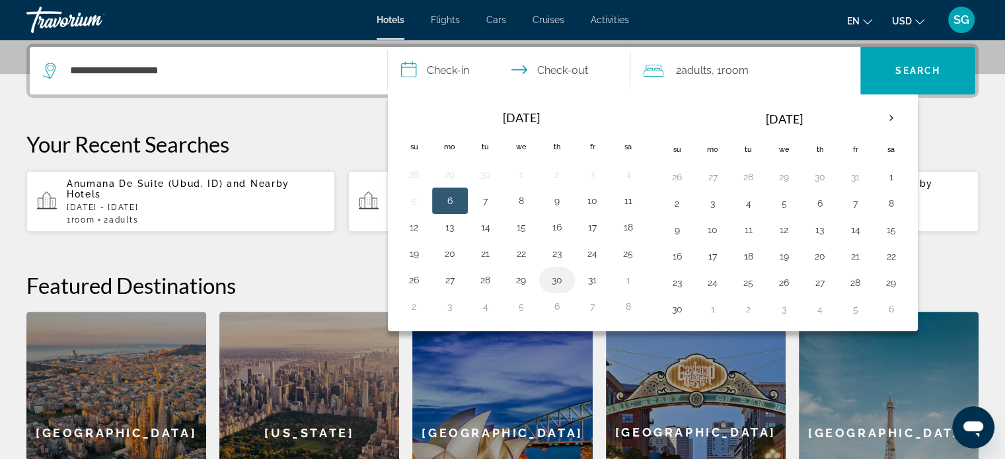
click at [558, 274] on button "30" at bounding box center [556, 280] width 21 height 19
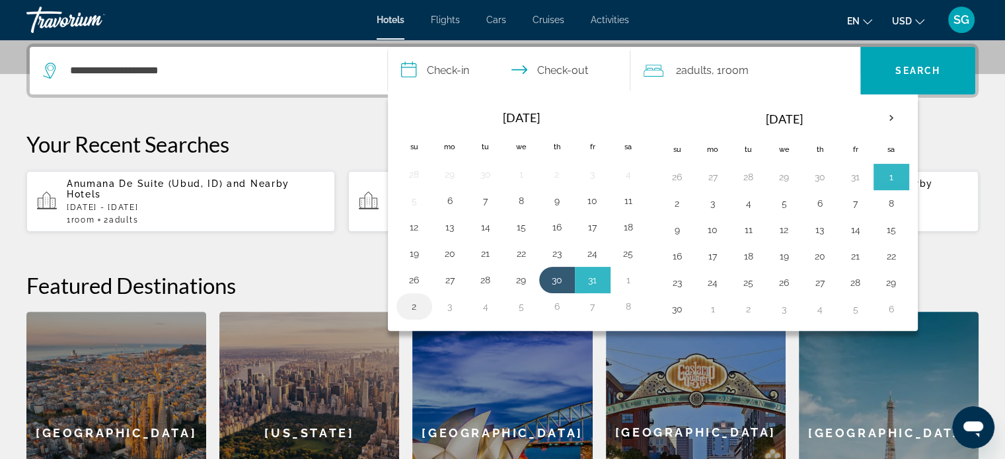
click at [412, 309] on button "2" at bounding box center [414, 306] width 21 height 19
type input "**********"
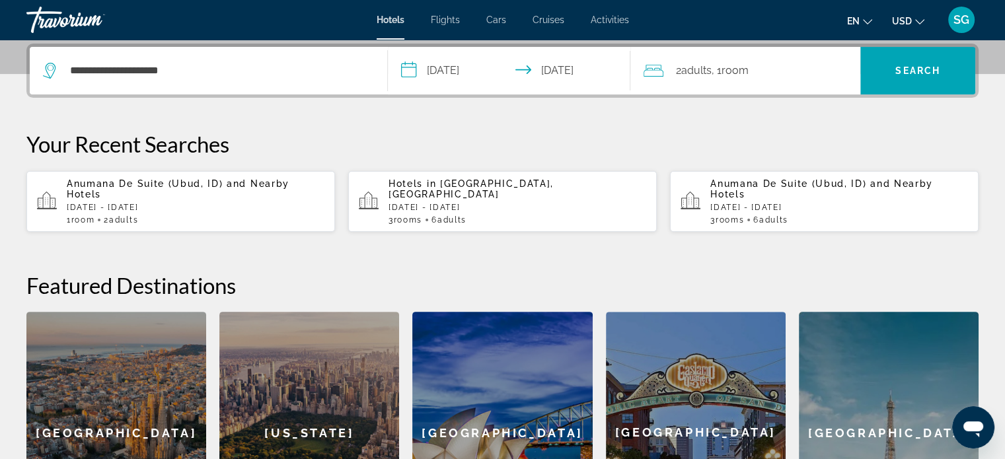
click at [765, 63] on div "2 Adult Adults , 1 Room rooms" at bounding box center [752, 70] width 217 height 19
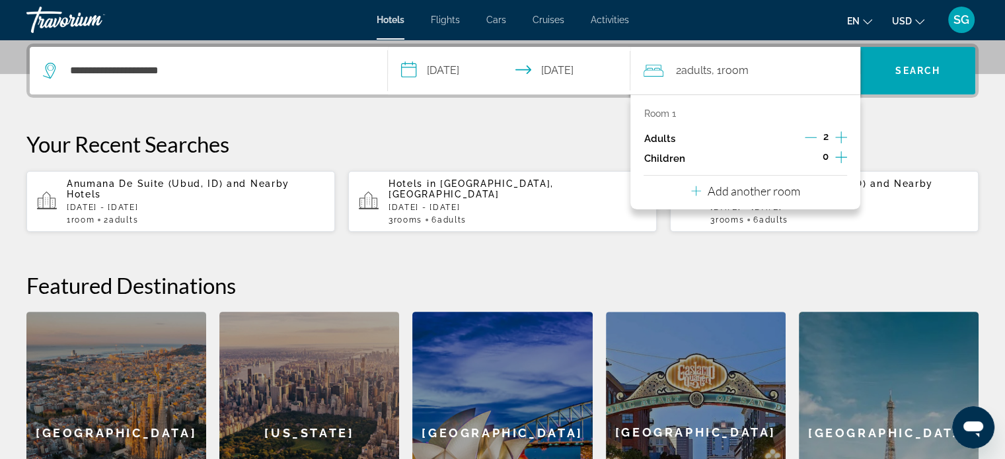
click at [802, 182] on div "Room 1 Adults 2 Children 0 Add another room" at bounding box center [745, 151] width 230 height 115
click at [804, 194] on div "Room 1 Adults 2 Children 0 Add another room" at bounding box center [745, 151] width 230 height 115
click at [772, 192] on p "Add another room" at bounding box center [754, 191] width 93 height 15
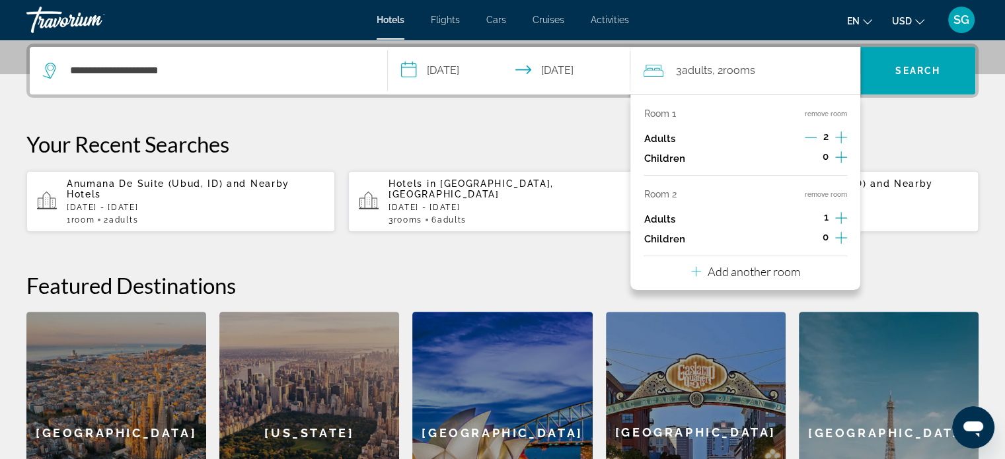
click at [839, 221] on icon "Increment adults" at bounding box center [841, 218] width 12 height 16
click at [768, 274] on p "Add another room" at bounding box center [754, 271] width 93 height 15
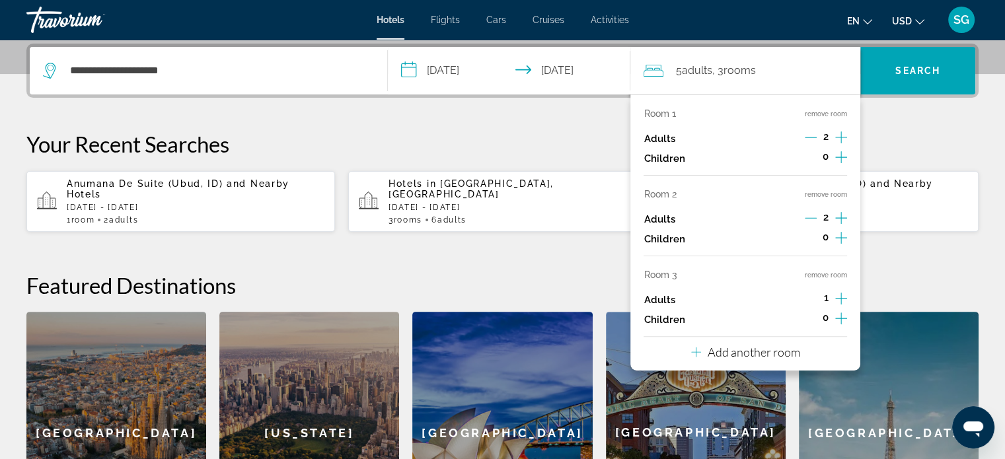
click at [843, 295] on icon "Increment adults" at bounding box center [841, 299] width 12 height 16
click at [936, 74] on span "Search" at bounding box center [917, 70] width 45 height 11
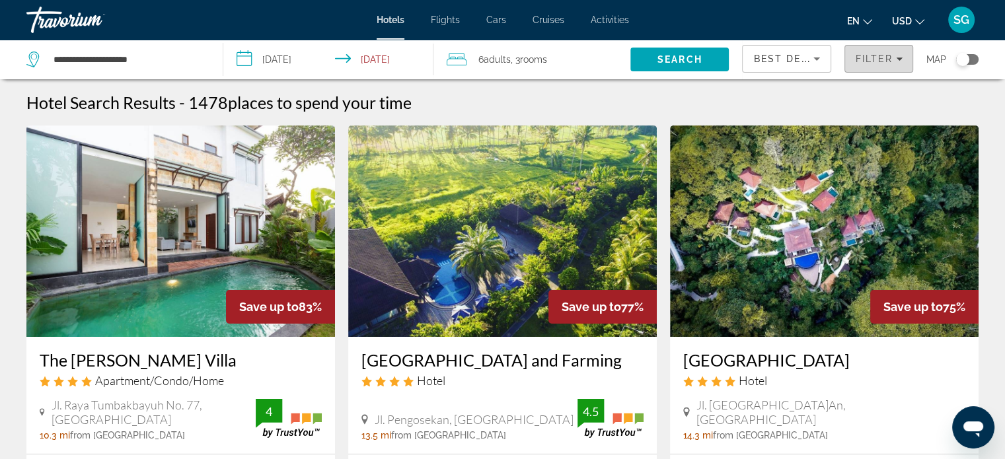
click at [878, 60] on span "Filter" at bounding box center [874, 59] width 38 height 11
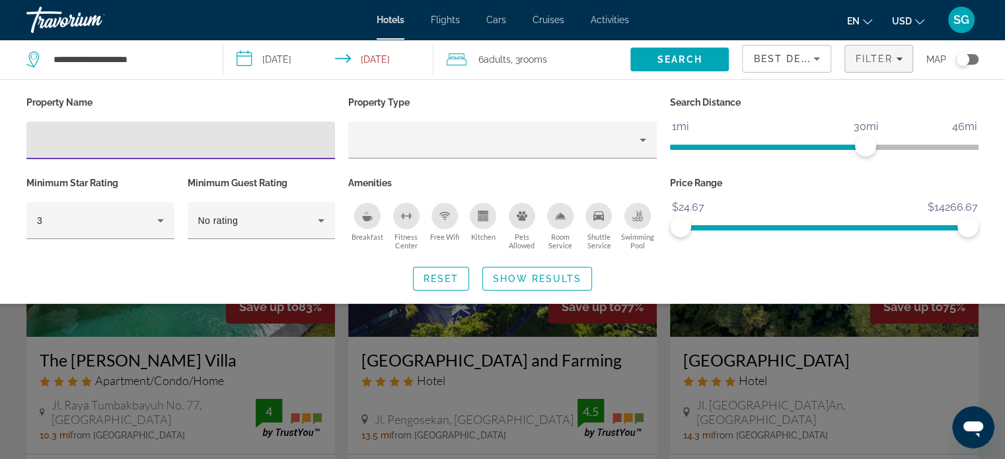
click at [254, 139] on input "Hotel Filters" at bounding box center [180, 141] width 287 height 16
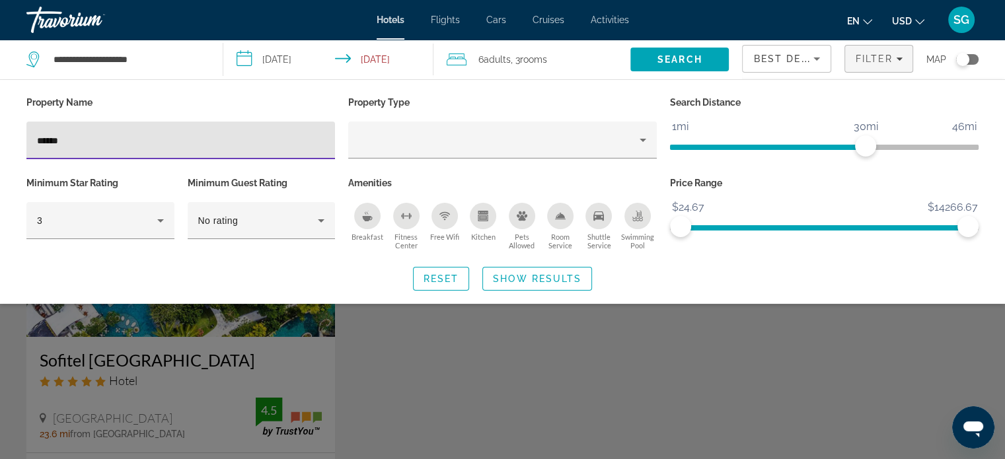
type input "******"
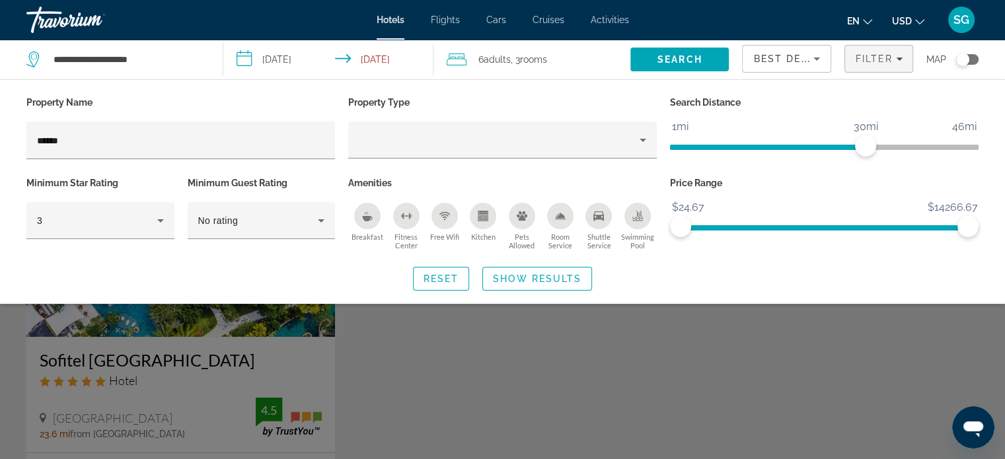
click at [403, 367] on div "Search widget" at bounding box center [502, 328] width 1005 height 261
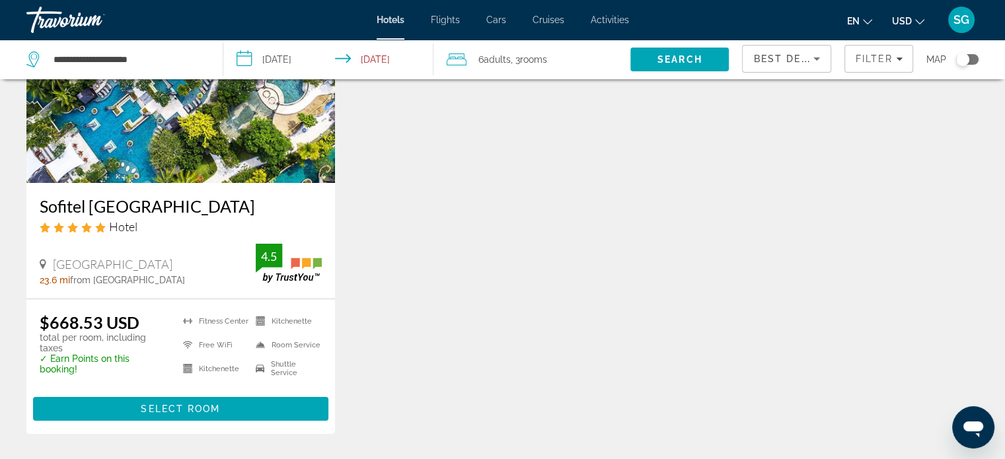
scroll to position [156, 0]
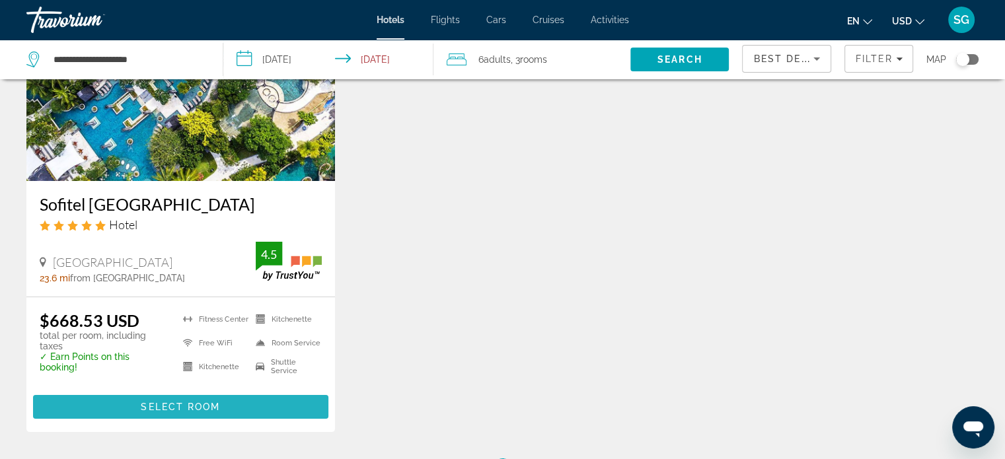
click at [301, 402] on span "Main content" at bounding box center [180, 407] width 295 height 32
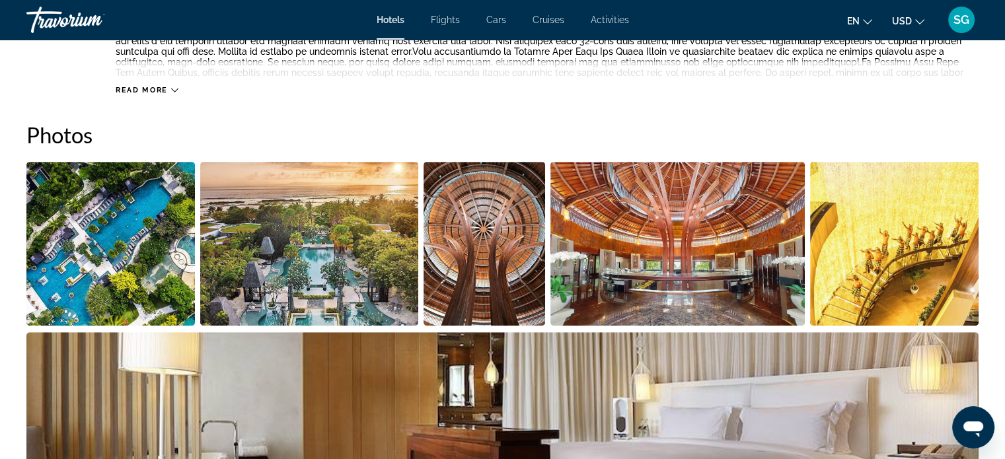
scroll to position [566, 0]
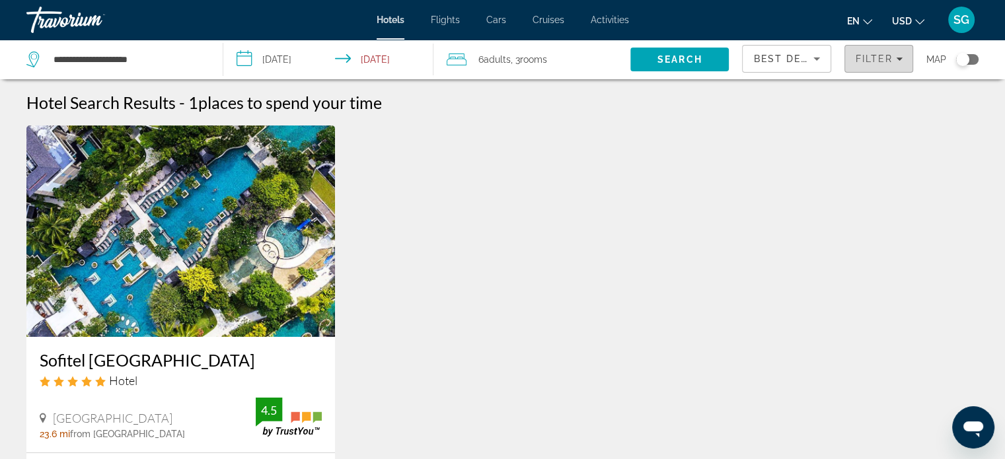
click at [876, 63] on span "Filter" at bounding box center [874, 59] width 38 height 11
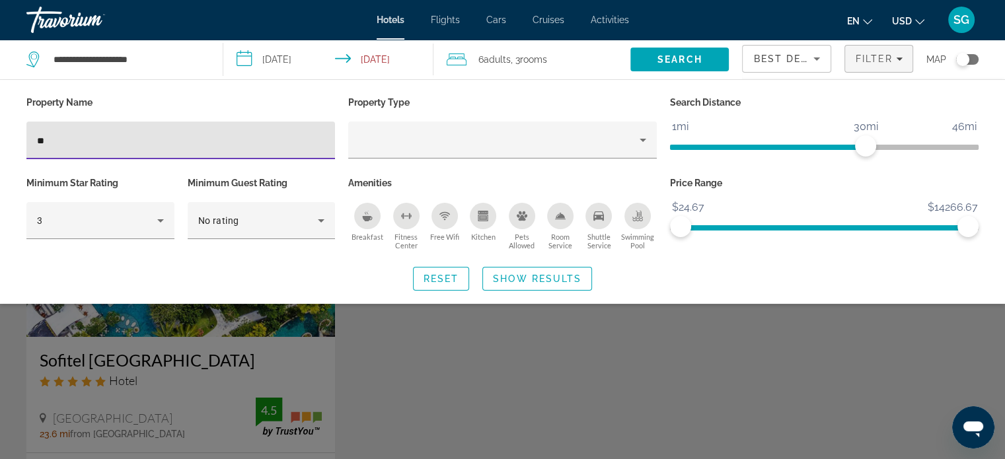
type input "*"
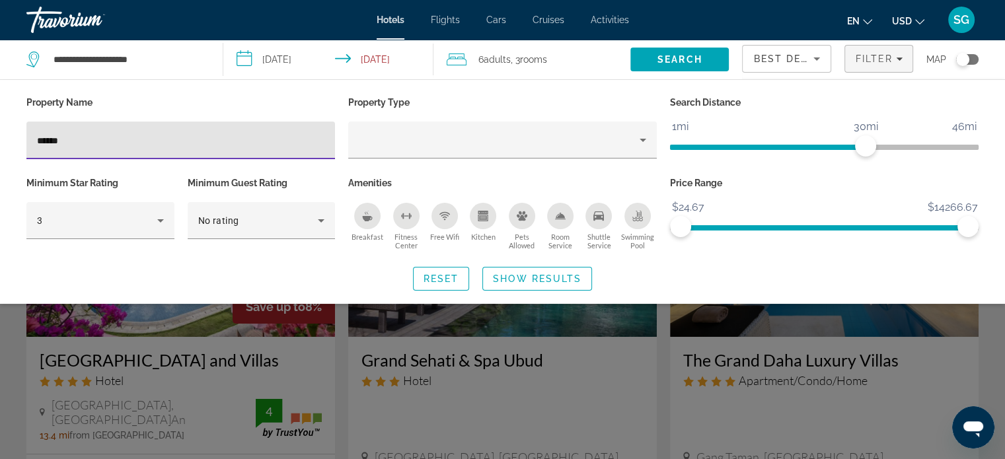
type input "*****"
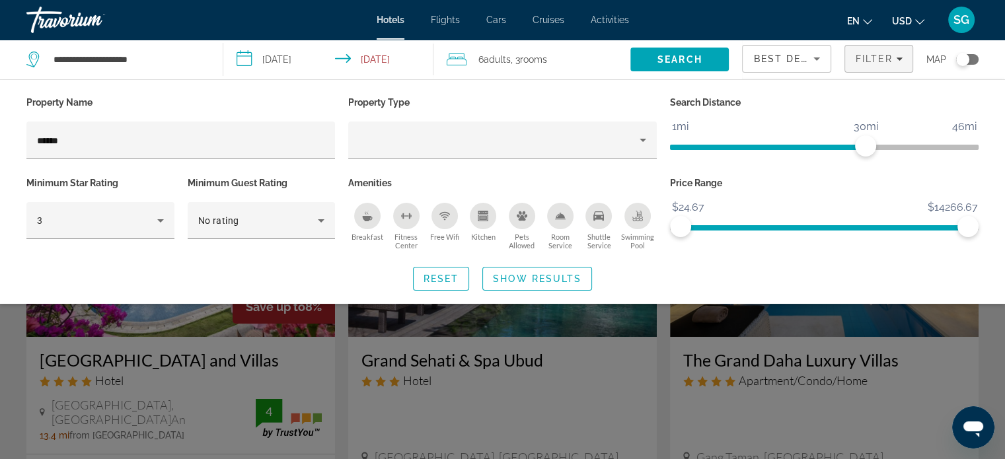
click at [1004, 449] on div "Search widget" at bounding box center [502, 328] width 1005 height 261
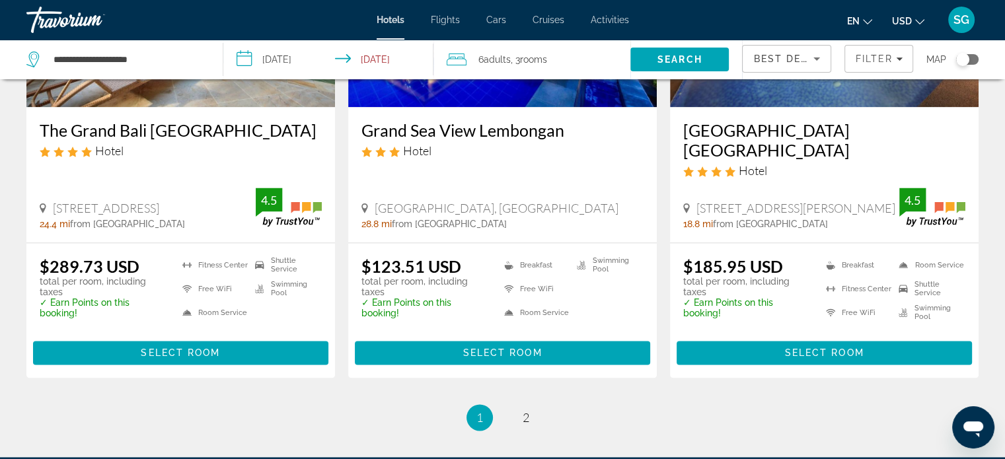
scroll to position [1763, 0]
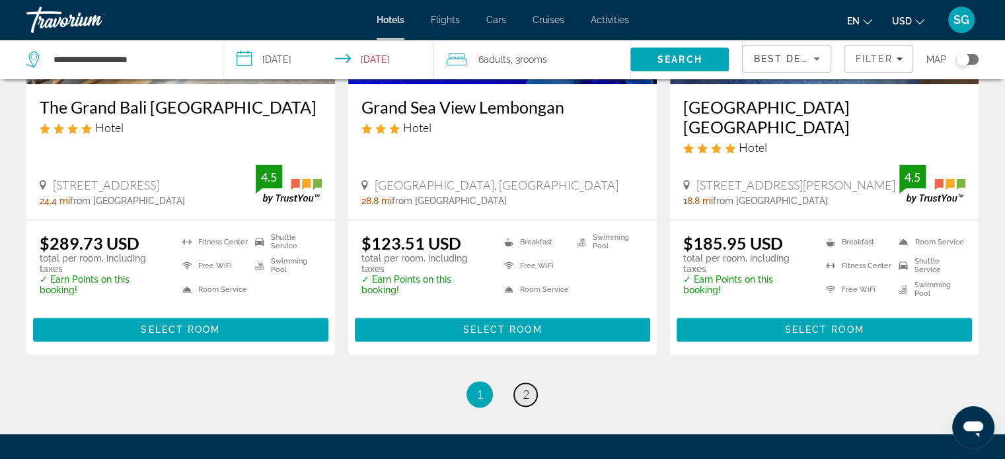
click at [529, 383] on link "page 2" at bounding box center [525, 394] width 23 height 23
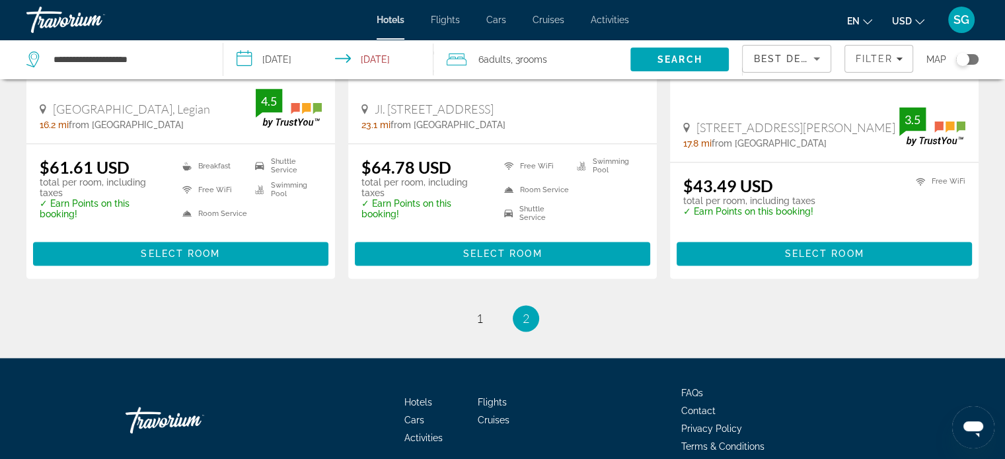
scroll to position [1839, 0]
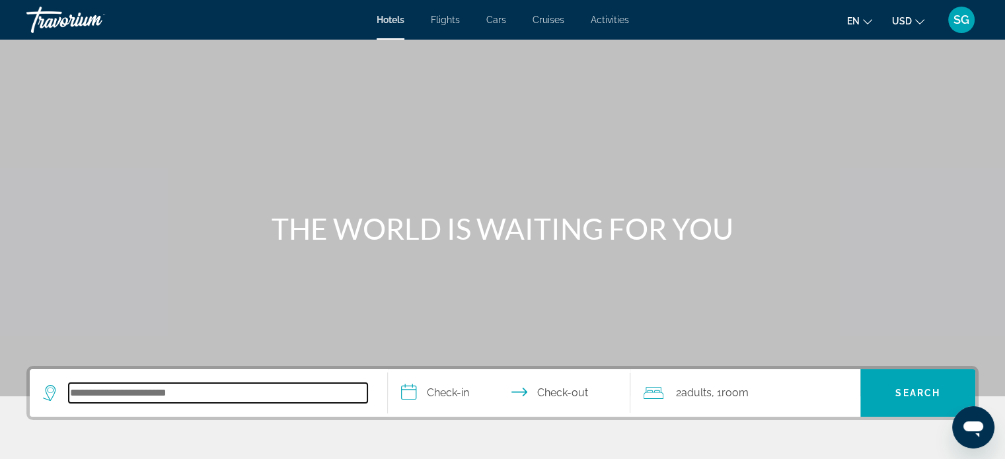
click at [211, 385] on input "Search hotel destination" at bounding box center [218, 393] width 299 height 20
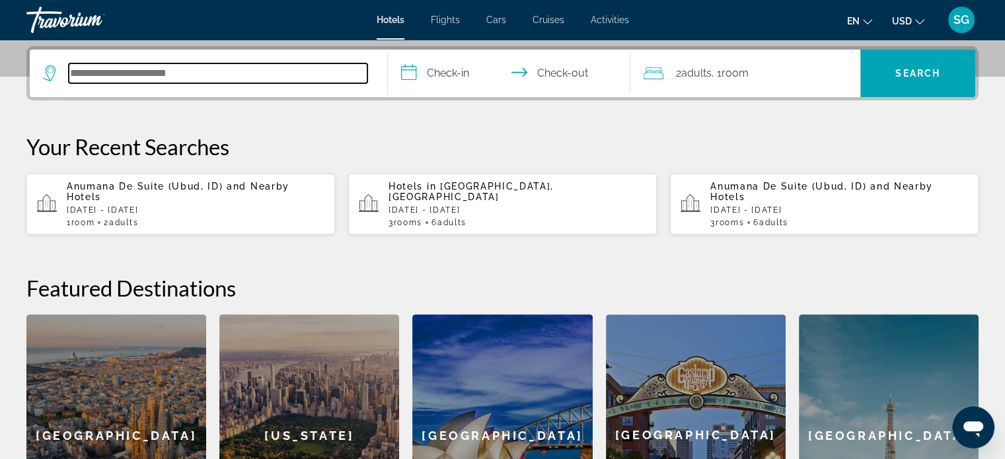
scroll to position [322, 0]
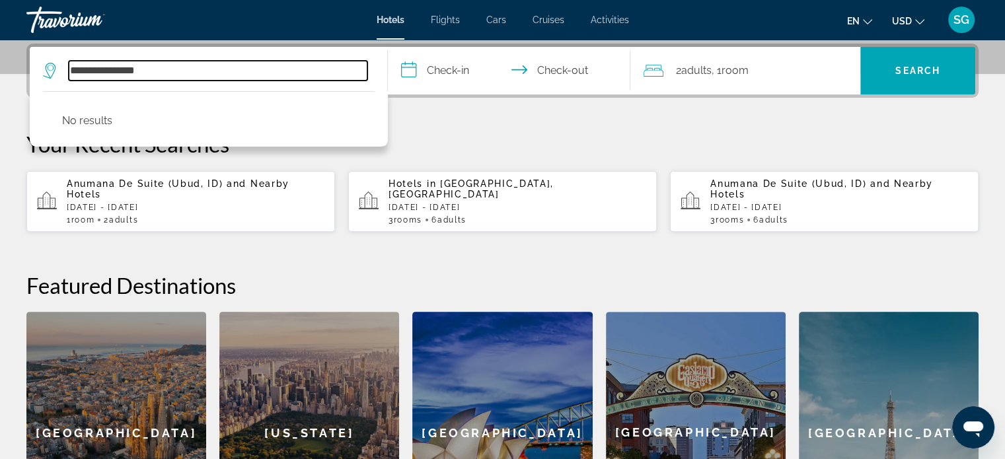
click at [127, 73] on input "**********" at bounding box center [218, 71] width 299 height 20
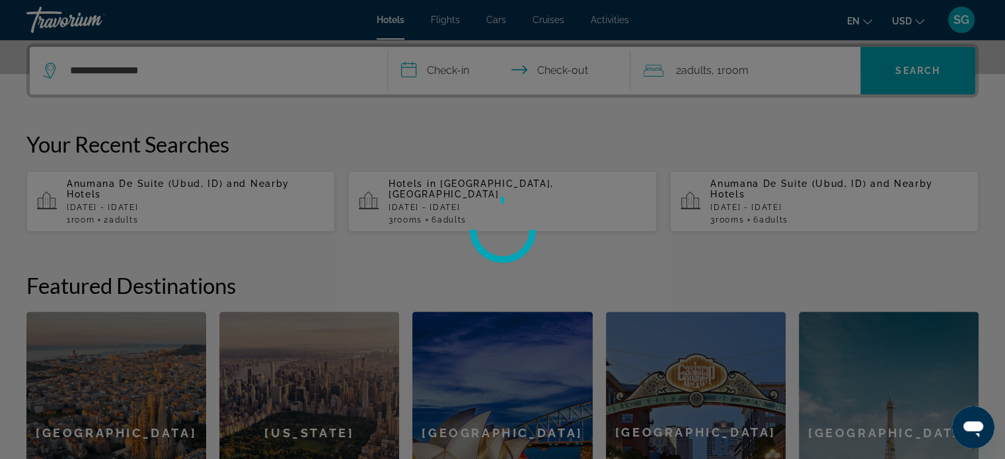
click at [111, 69] on div at bounding box center [502, 229] width 1005 height 459
click at [114, 69] on div at bounding box center [502, 229] width 1005 height 459
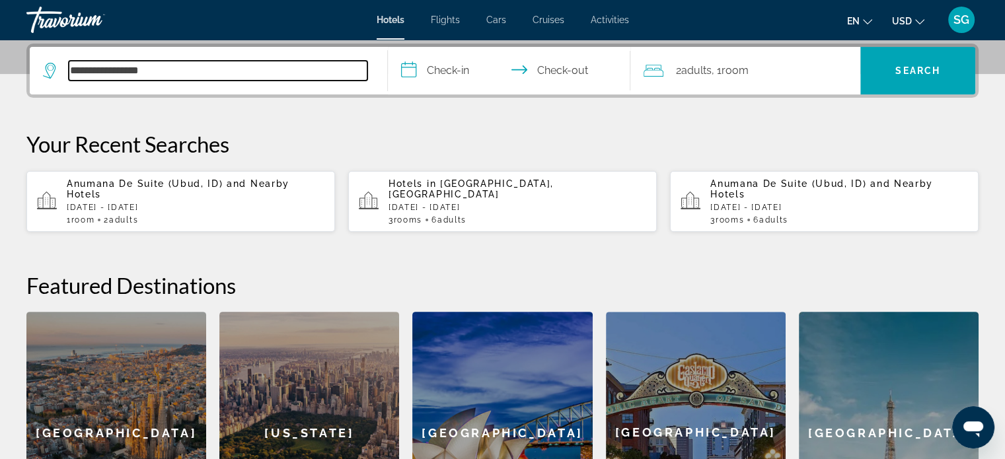
click at [114, 69] on input "**********" at bounding box center [218, 71] width 299 height 20
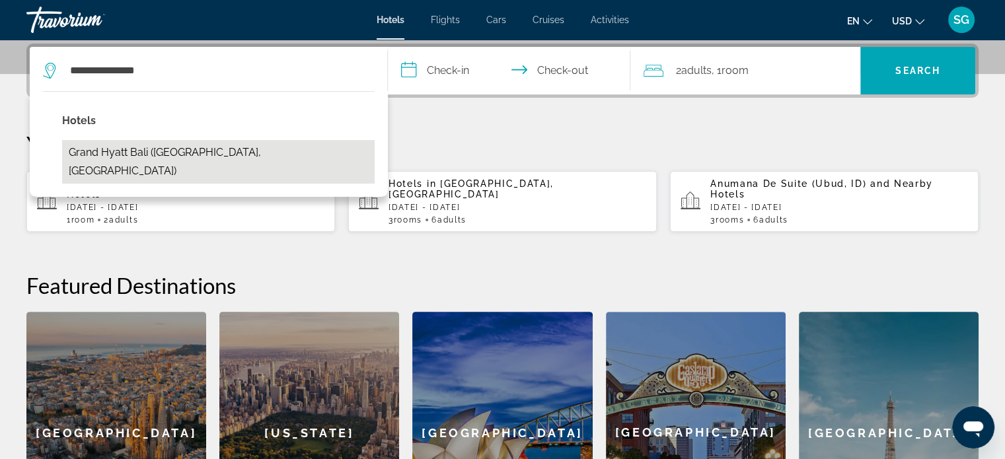
click at [169, 153] on button "Grand Hyatt Bali ([GEOGRAPHIC_DATA], [GEOGRAPHIC_DATA])" at bounding box center [218, 162] width 313 height 44
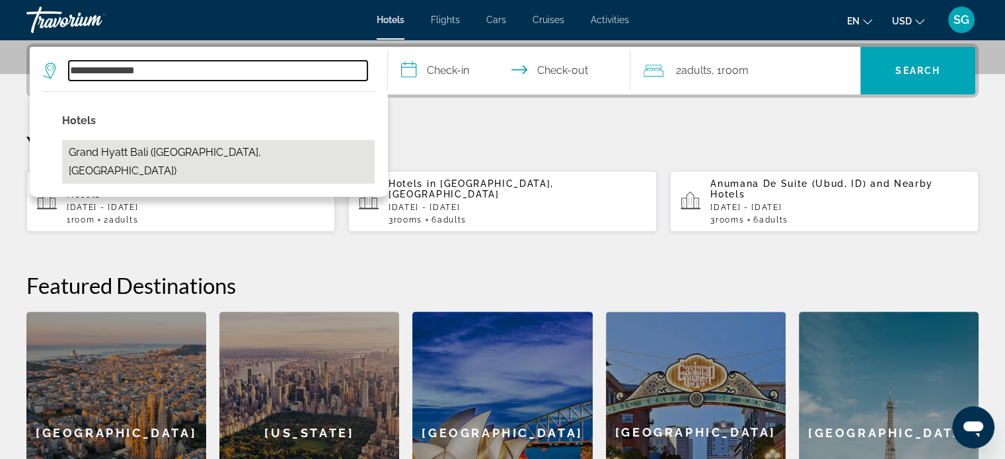
type input "**********"
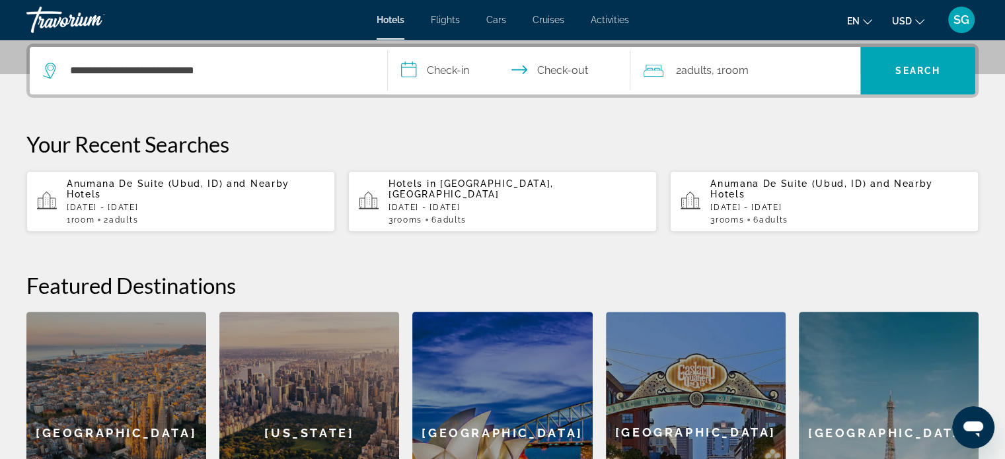
click at [442, 71] on input "**********" at bounding box center [512, 73] width 248 height 52
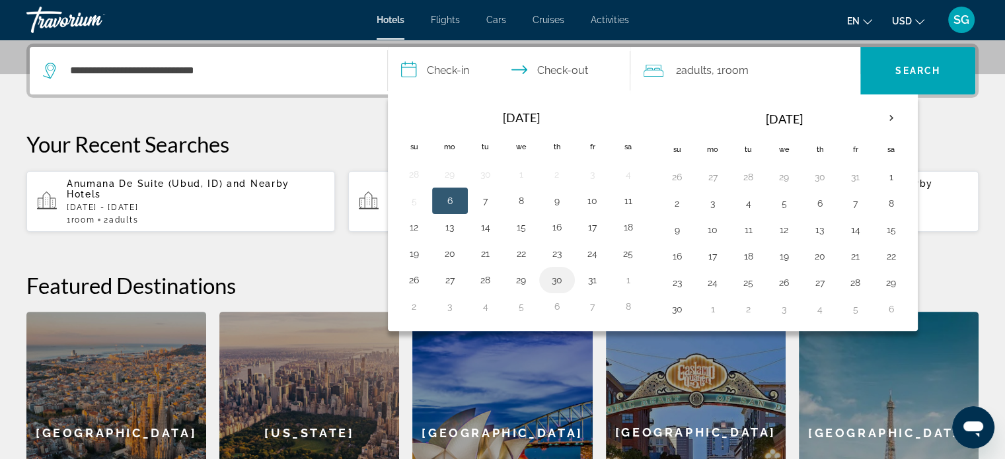
click at [552, 275] on button "30" at bounding box center [556, 280] width 21 height 19
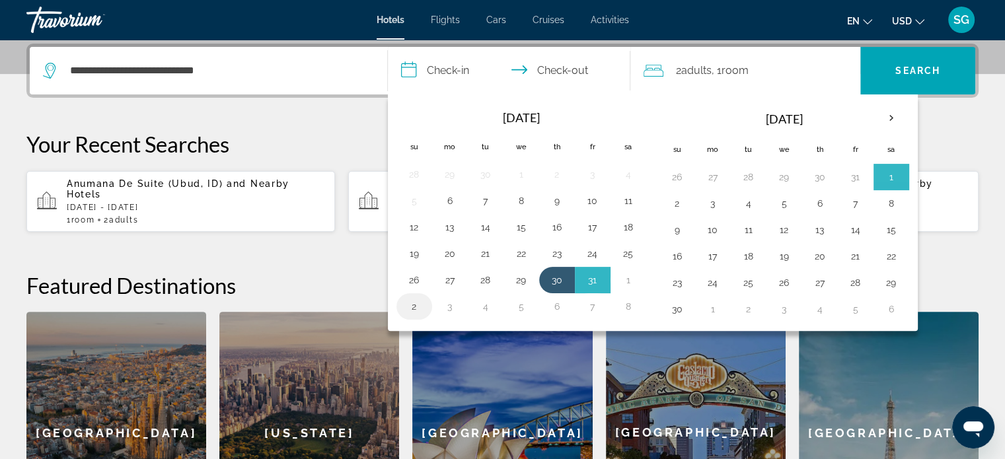
click at [411, 306] on button "2" at bounding box center [414, 306] width 21 height 19
type input "**********"
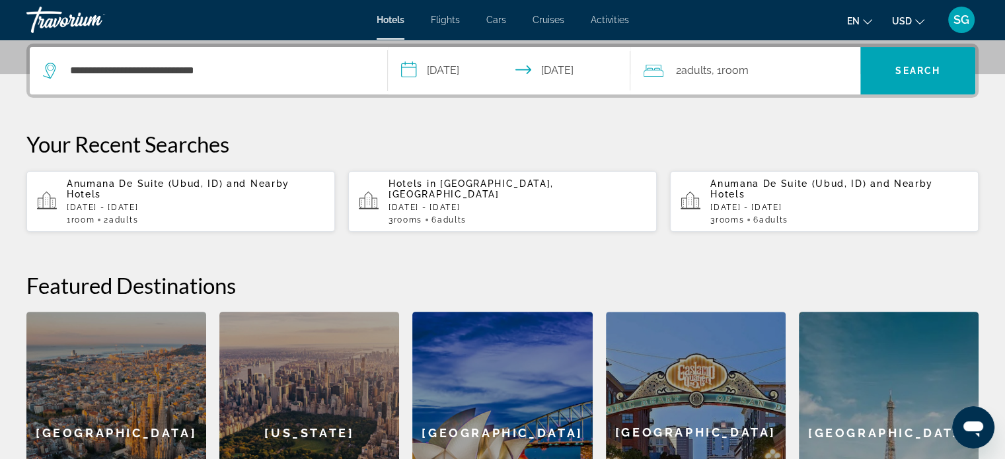
click at [759, 72] on div "2 Adult Adults , 1 Room rooms" at bounding box center [752, 70] width 217 height 19
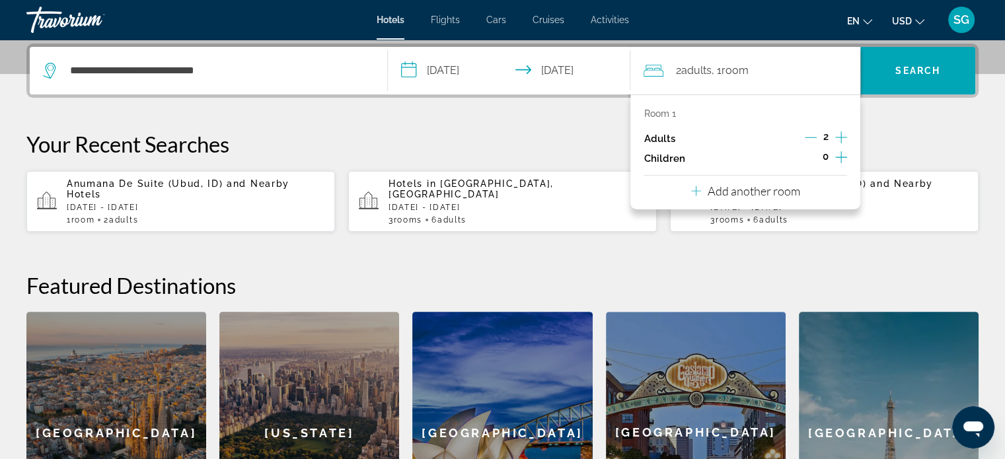
click at [811, 182] on div "Room 1 Adults 2 Children 0 Add another room" at bounding box center [745, 151] width 230 height 115
click at [796, 194] on p "Add another room" at bounding box center [754, 191] width 93 height 15
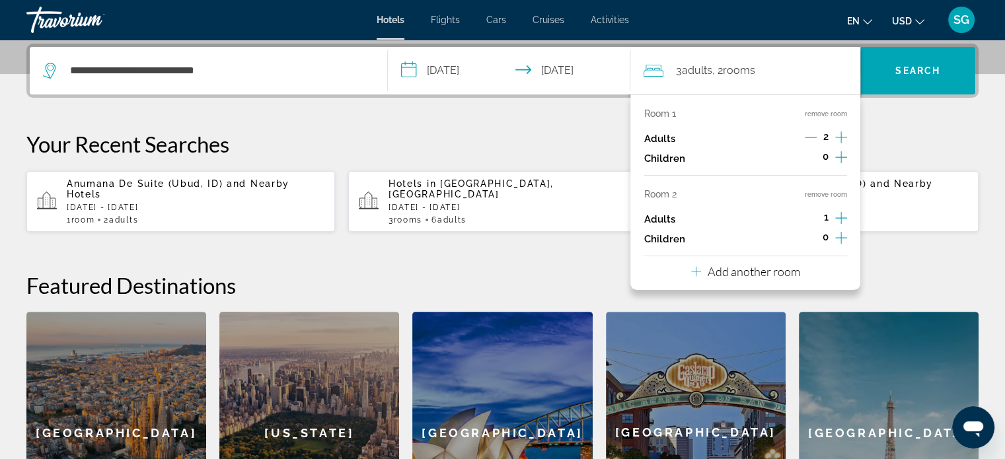
click at [837, 215] on icon "Increment adults" at bounding box center [841, 218] width 12 height 16
click at [773, 270] on p "Add another room" at bounding box center [754, 271] width 93 height 15
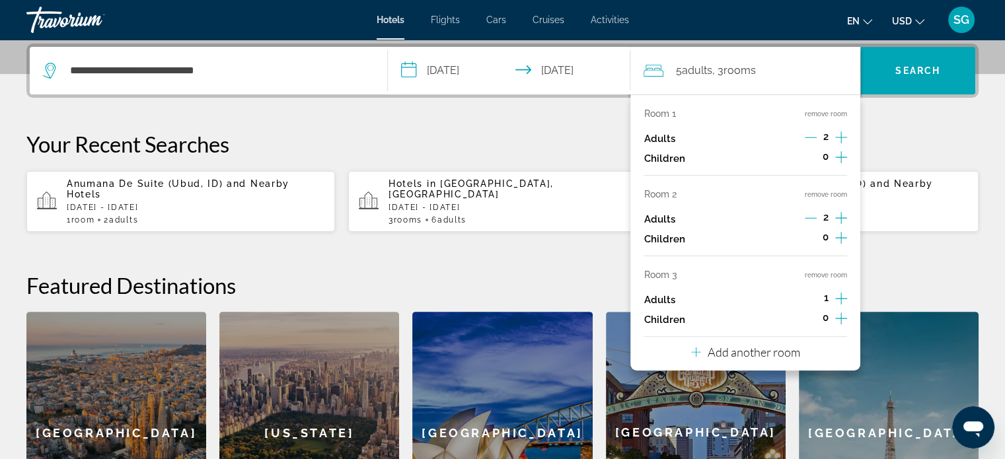
click at [842, 301] on icon "Increment adults" at bounding box center [841, 299] width 12 height 16
click at [937, 68] on span "Search" at bounding box center [917, 70] width 45 height 11
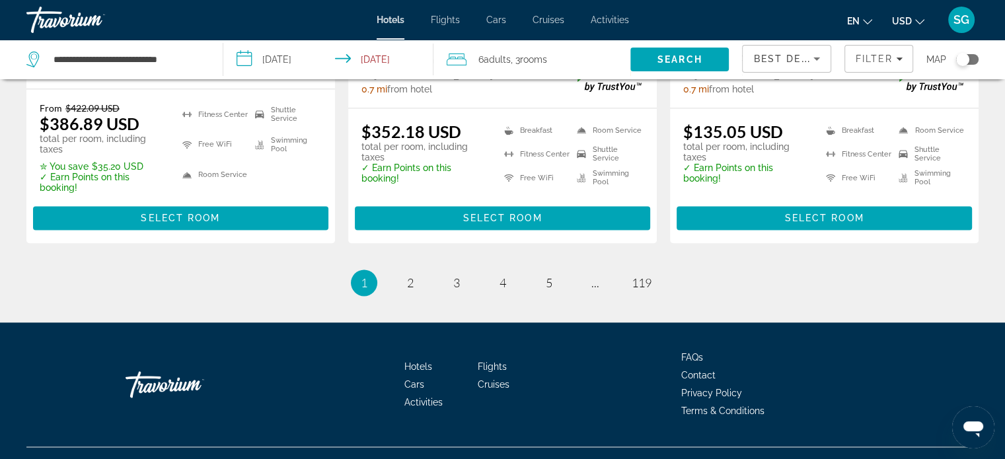
scroll to position [1976, 0]
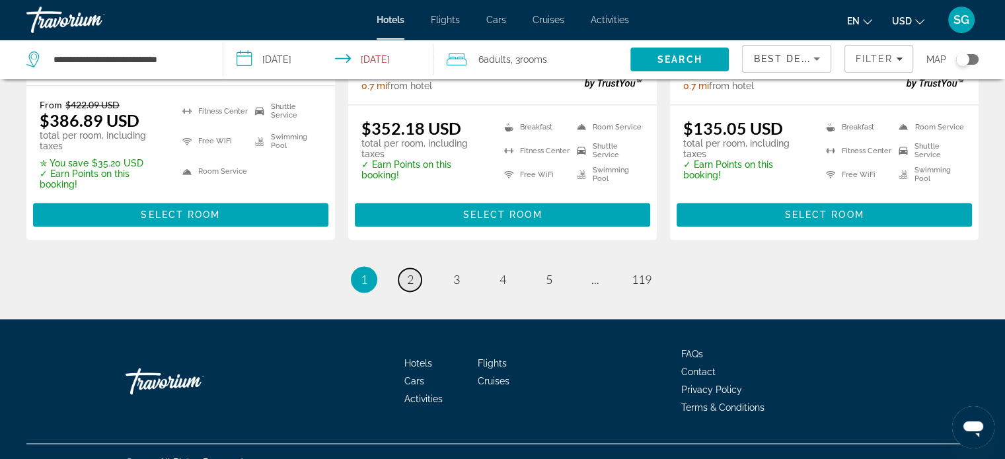
click at [408, 268] on link "page 2" at bounding box center [409, 279] width 23 height 23
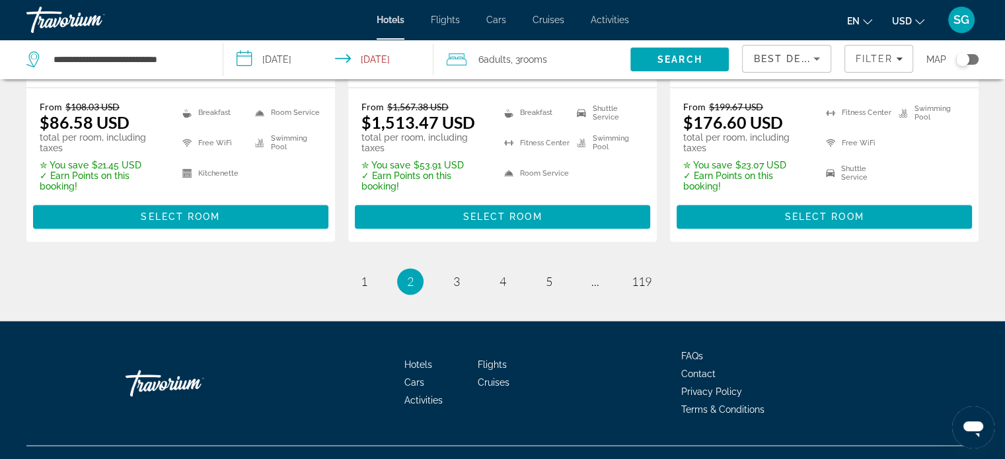
scroll to position [1916, 0]
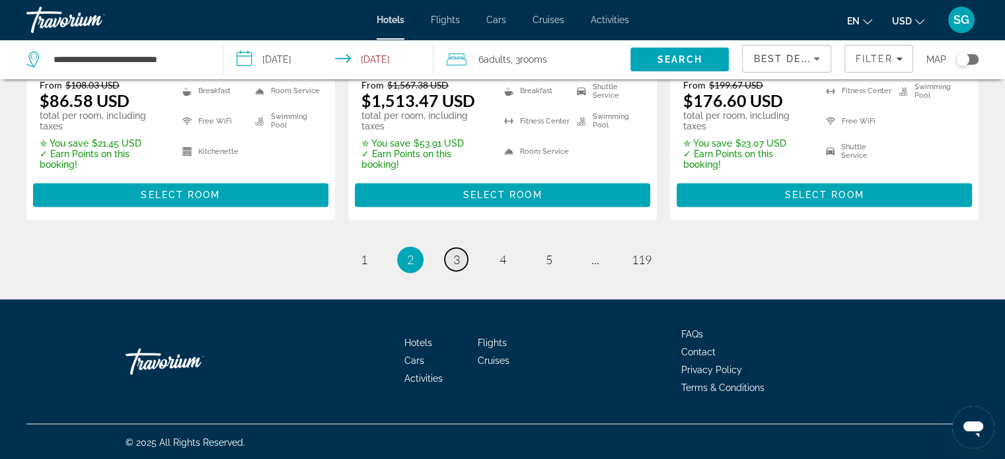
click at [461, 262] on link "page 3" at bounding box center [456, 259] width 23 height 23
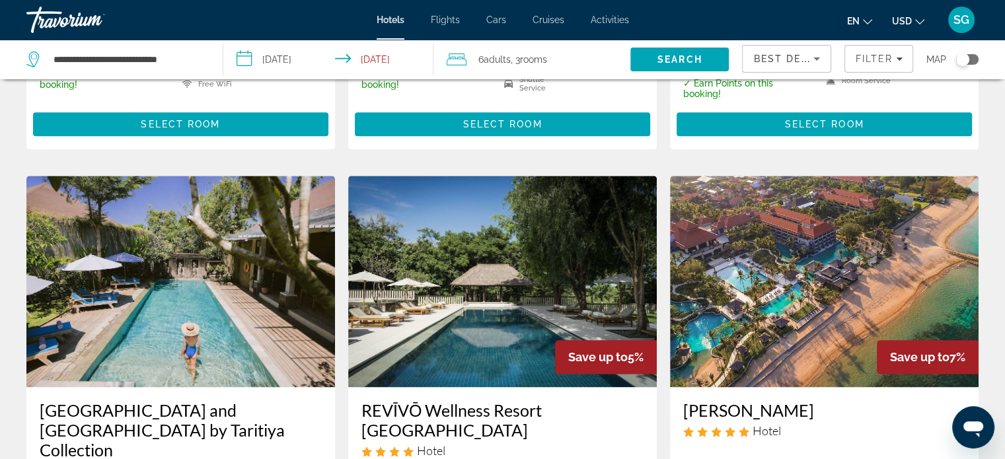
scroll to position [1928, 0]
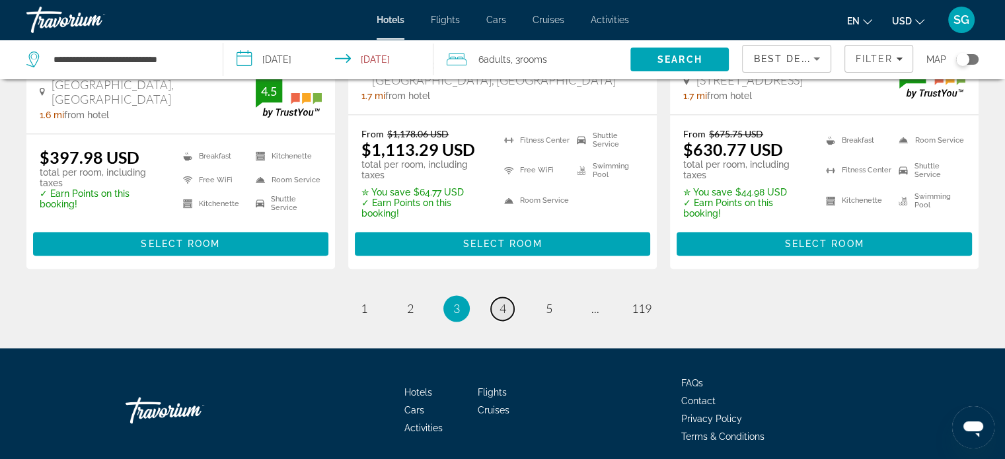
click at [507, 297] on link "page 4" at bounding box center [502, 308] width 23 height 23
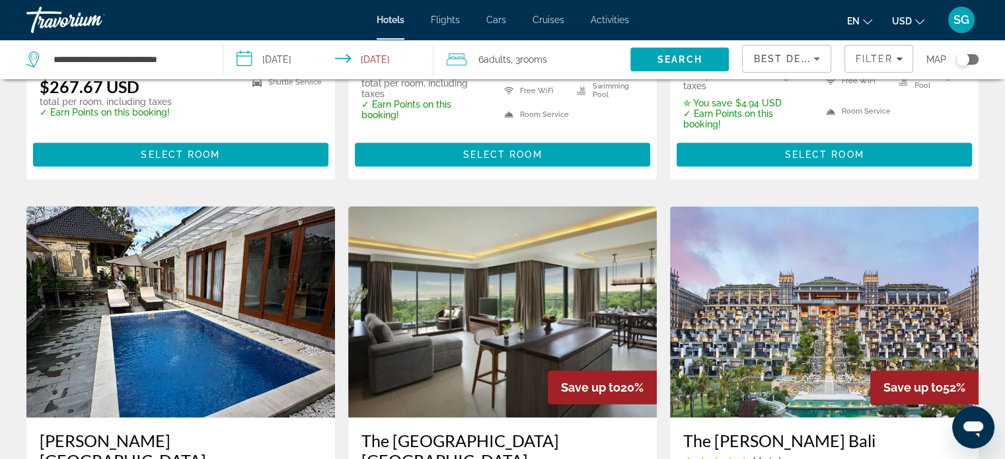
scroll to position [1532, 0]
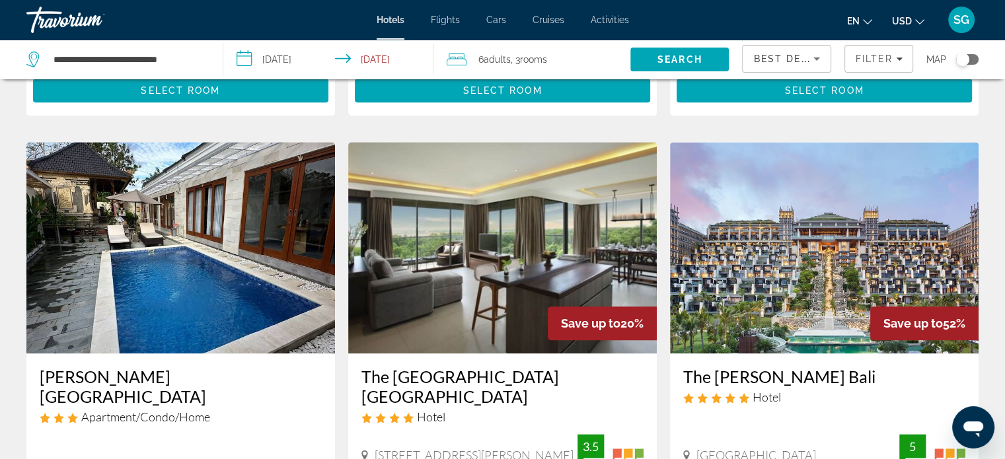
drag, startPoint x: 997, startPoint y: 343, endPoint x: 1014, endPoint y: 328, distance: 22.9
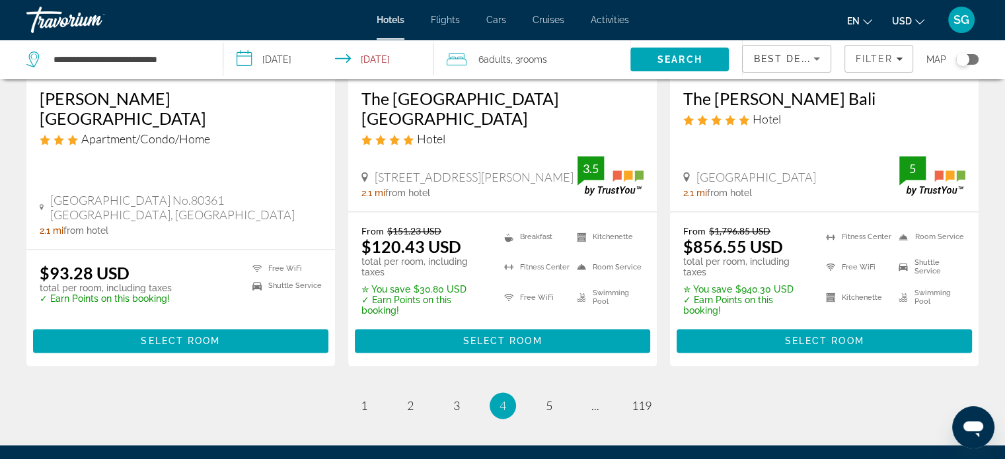
scroll to position [1816, 0]
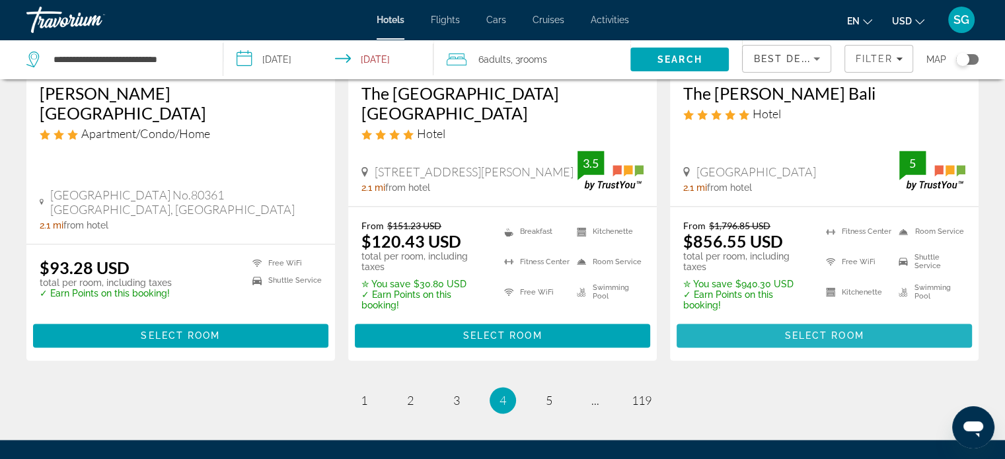
click at [821, 320] on span "Main content" at bounding box center [824, 336] width 295 height 32
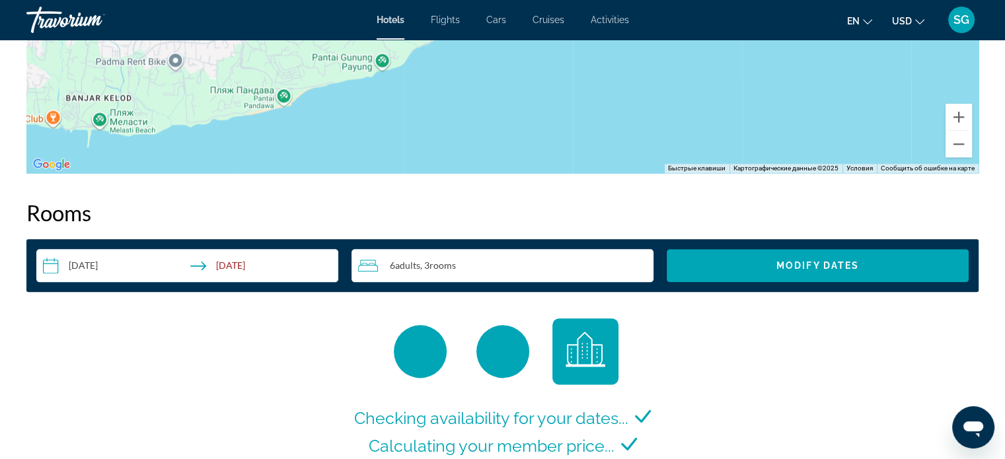
scroll to position [1824, 0]
